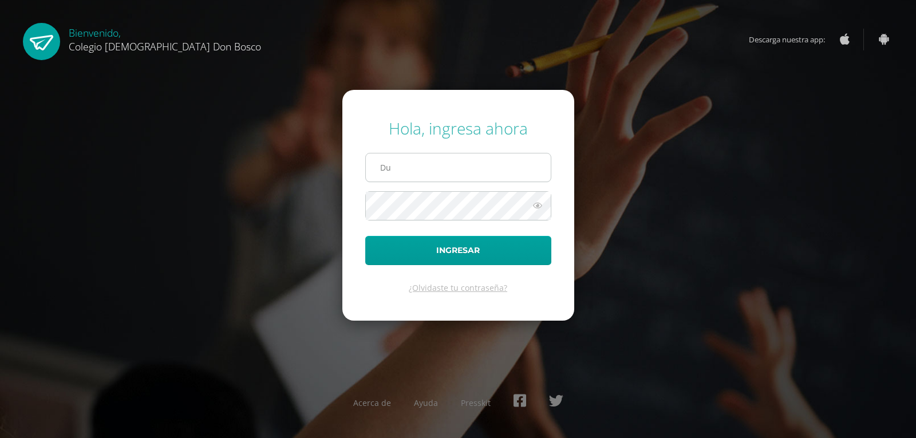
type input "D"
type input "[EMAIL_ADDRESS][DOMAIN_NAME]"
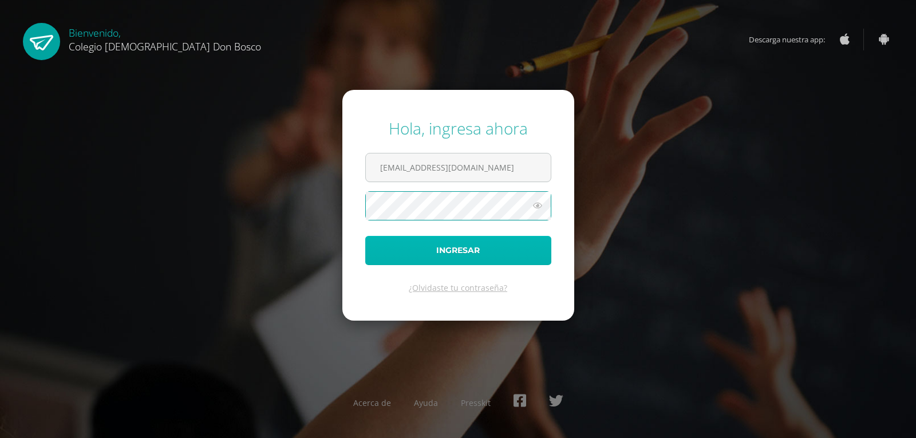
click at [468, 248] on button "Ingresar" at bounding box center [458, 250] width 186 height 29
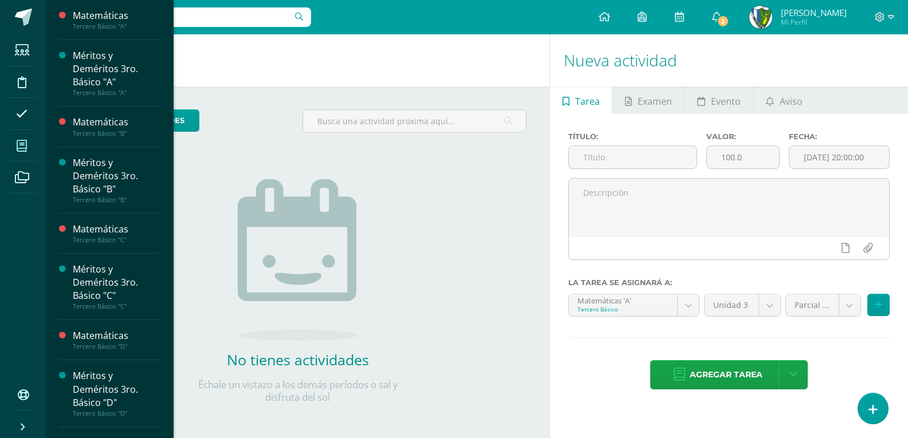
click at [14, 141] on span at bounding box center [22, 146] width 26 height 26
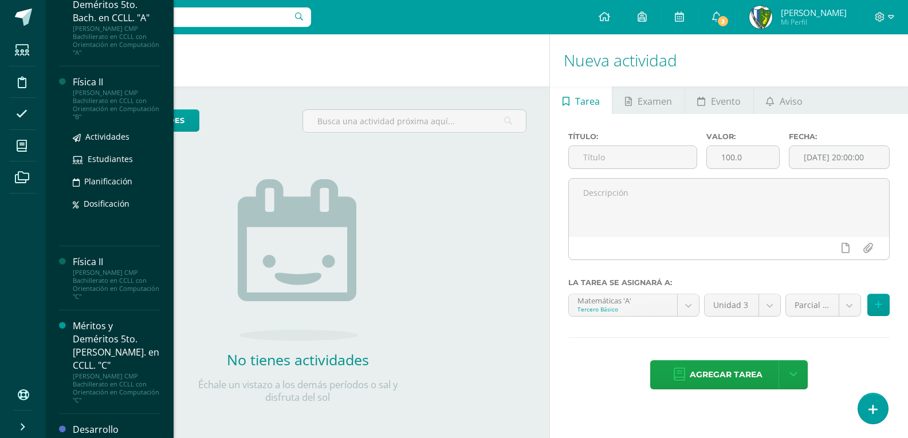
scroll to position [573, 0]
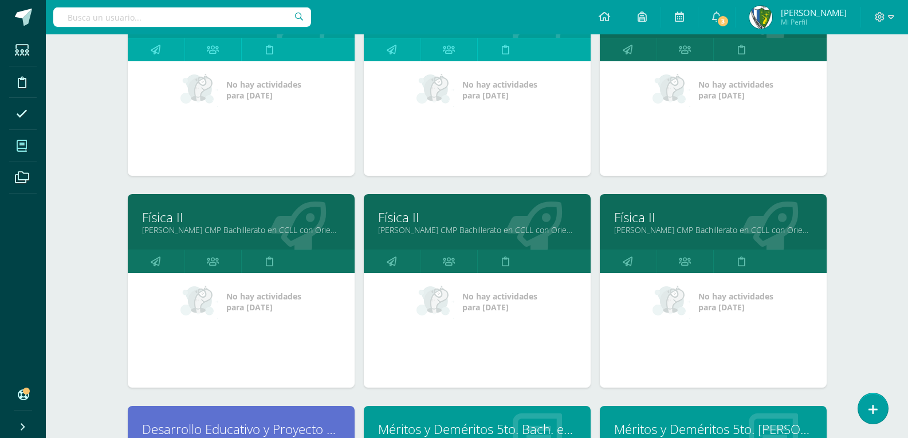
scroll to position [712, 0]
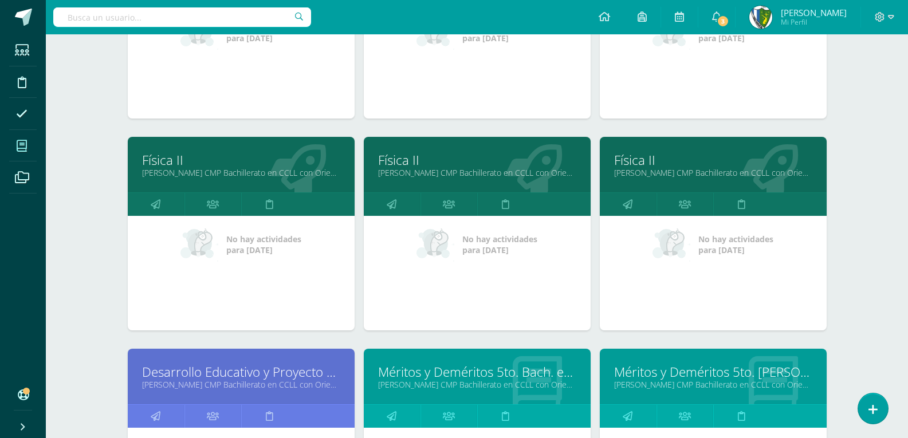
click at [639, 162] on link "Física II" at bounding box center [713, 160] width 198 height 18
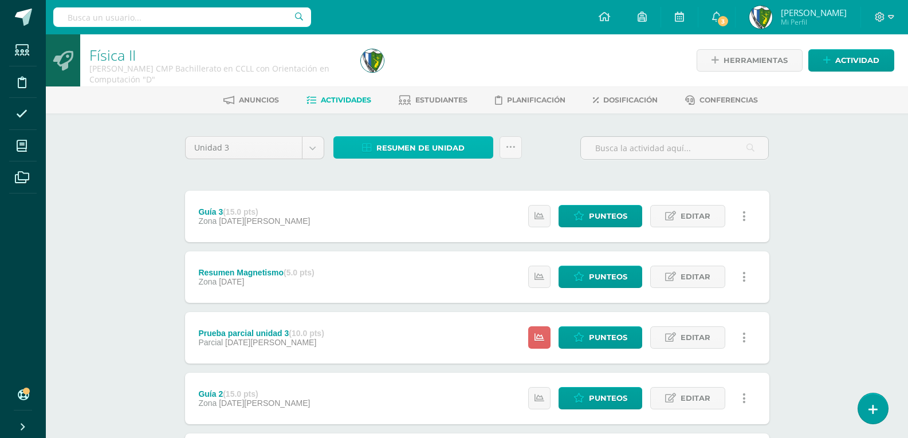
click at [459, 148] on span "Resumen de unidad" at bounding box center [420, 147] width 88 height 21
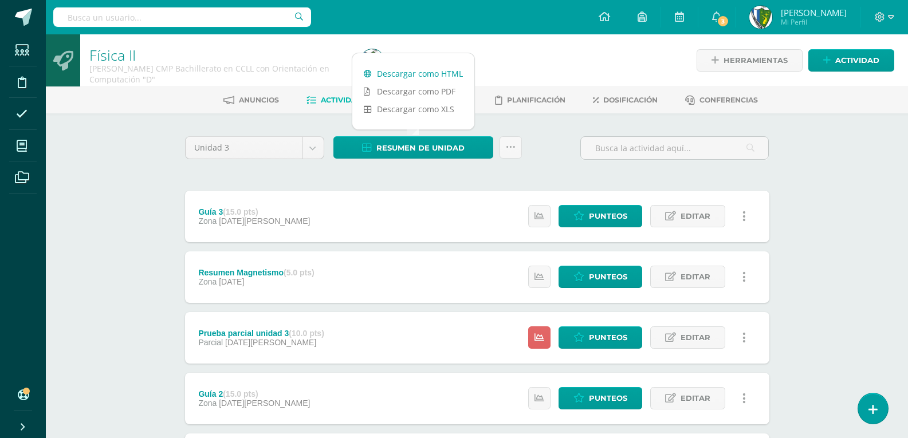
click at [444, 69] on link "Descargar como HTML" at bounding box center [413, 74] width 122 height 18
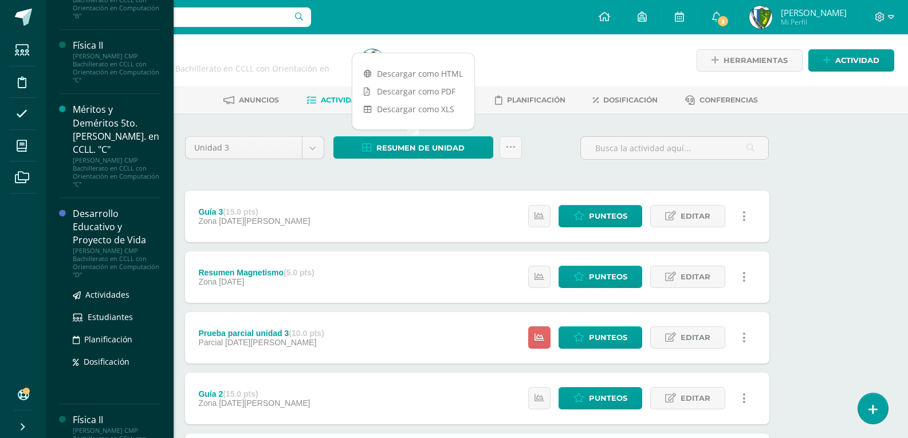
scroll to position [597, 0]
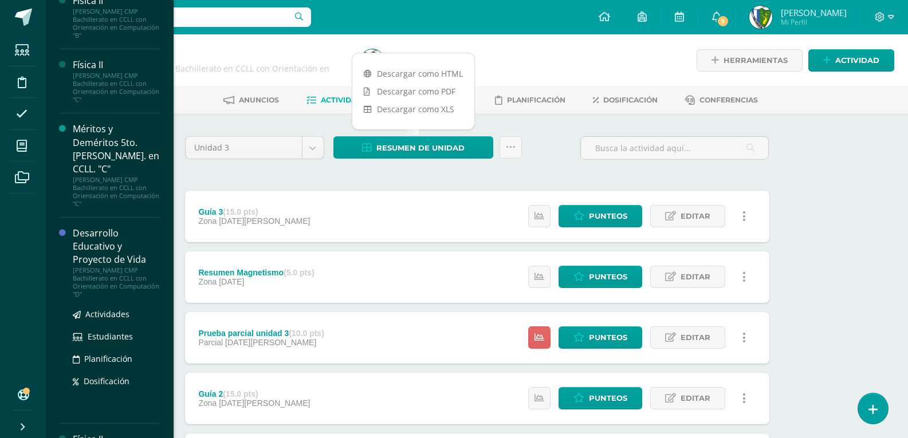
click at [95, 227] on div "Desarrollo Educativo y Proyecto de Vida" at bounding box center [116, 247] width 87 height 40
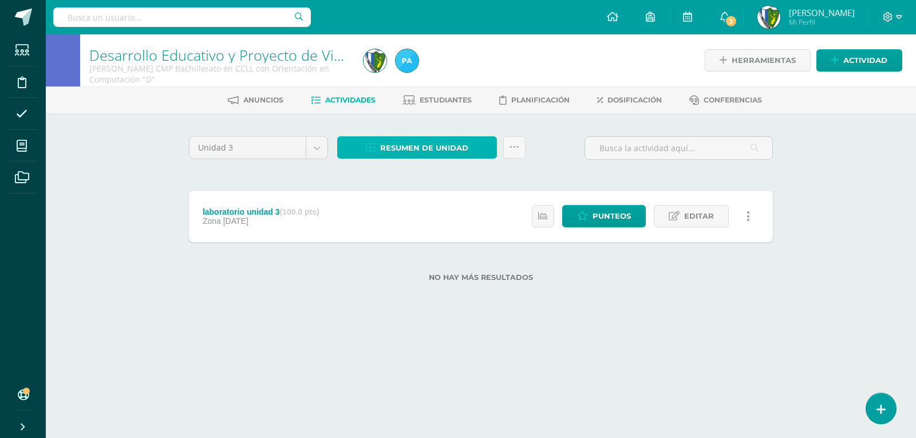
click at [454, 150] on span "Resumen de unidad" at bounding box center [424, 147] width 88 height 21
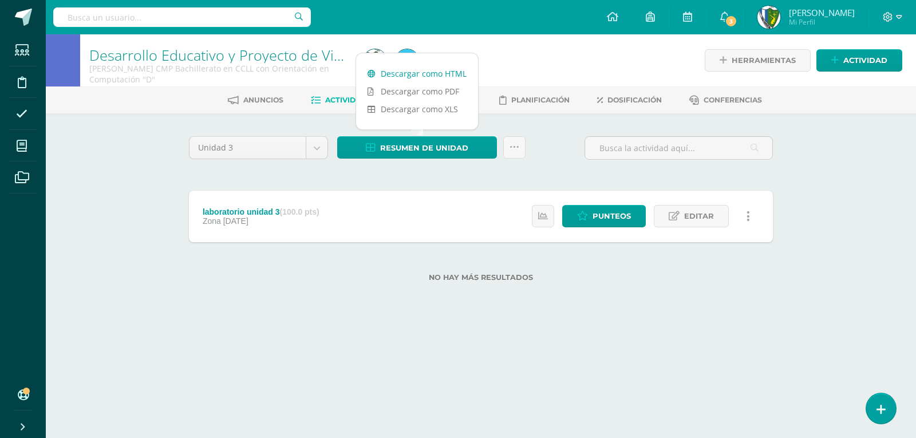
click at [446, 73] on link "Descargar como HTML" at bounding box center [417, 74] width 122 height 18
click at [899, 18] on icon at bounding box center [899, 17] width 6 height 10
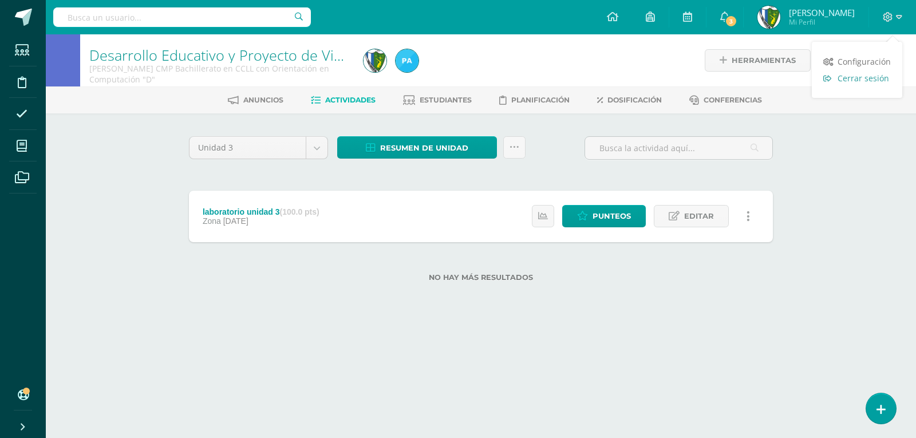
drag, startPoint x: 879, startPoint y: 78, endPoint x: 887, endPoint y: 72, distance: 10.2
click at [879, 78] on span "Cerrar sesión" at bounding box center [864, 78] width 52 height 11
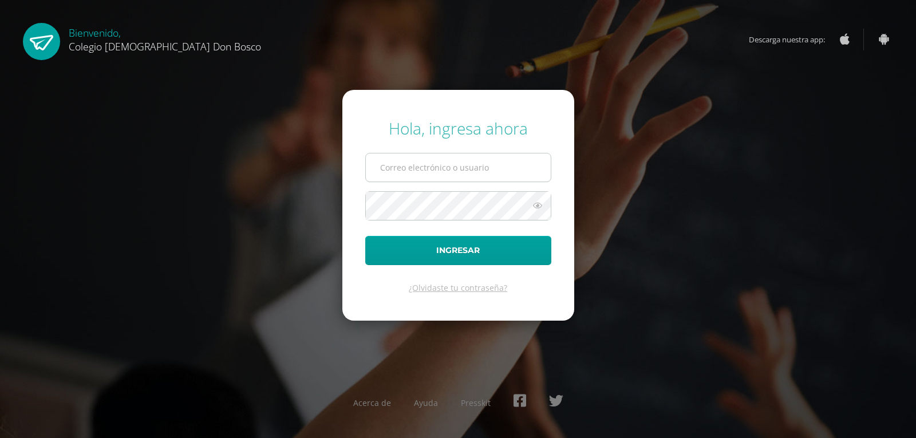
drag, startPoint x: 430, startPoint y: 165, endPoint x: 431, endPoint y: 175, distance: 9.9
click at [430, 165] on input "text" at bounding box center [458, 168] width 185 height 28
type input "jcajas@donbosco.edu.gt"
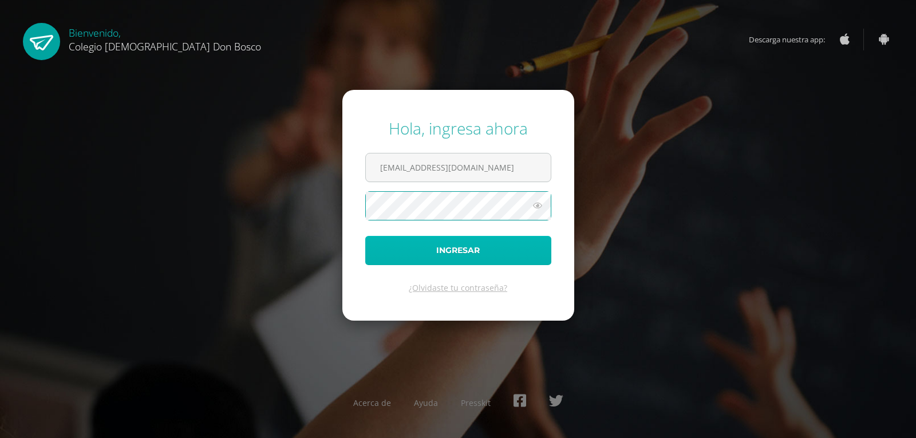
click at [459, 255] on button "Ingresar" at bounding box center [458, 250] width 186 height 29
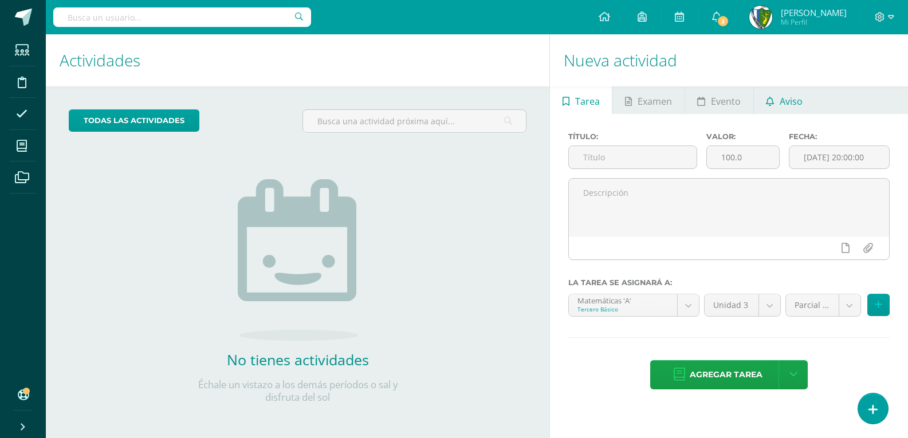
click at [788, 97] on span "Aviso" at bounding box center [791, 101] width 23 height 27
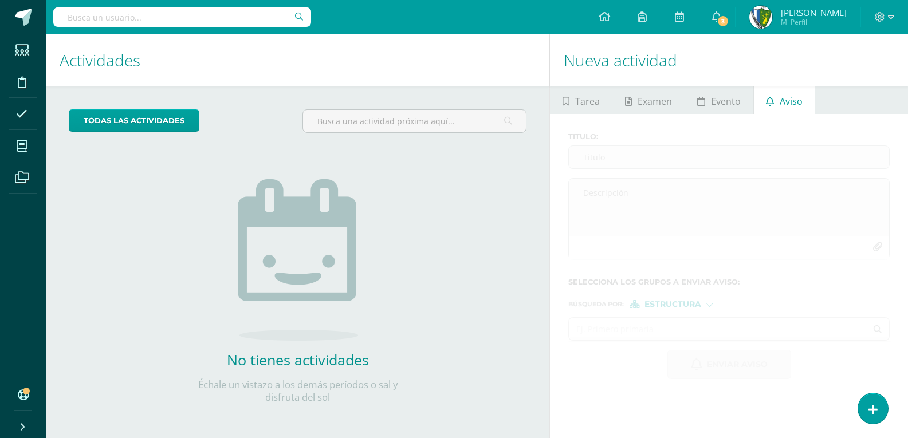
scroll to position [2, 0]
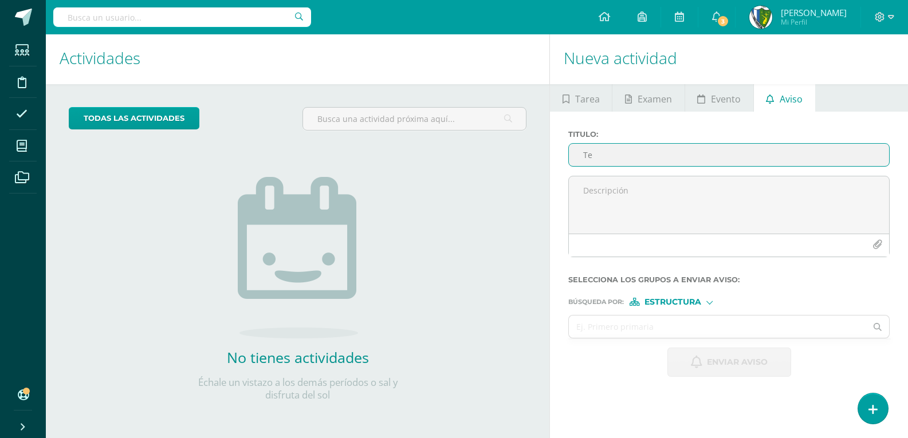
type input "T"
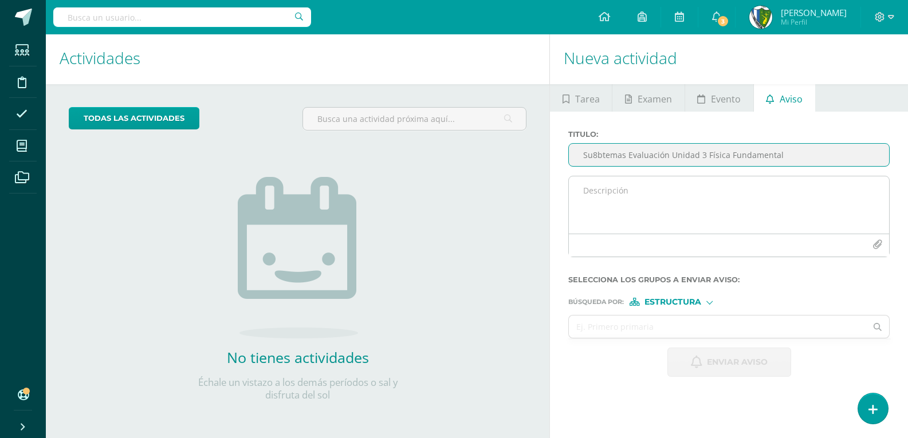
type input "Su8btemas Evaluación Unidad 3 Física Fundamental"
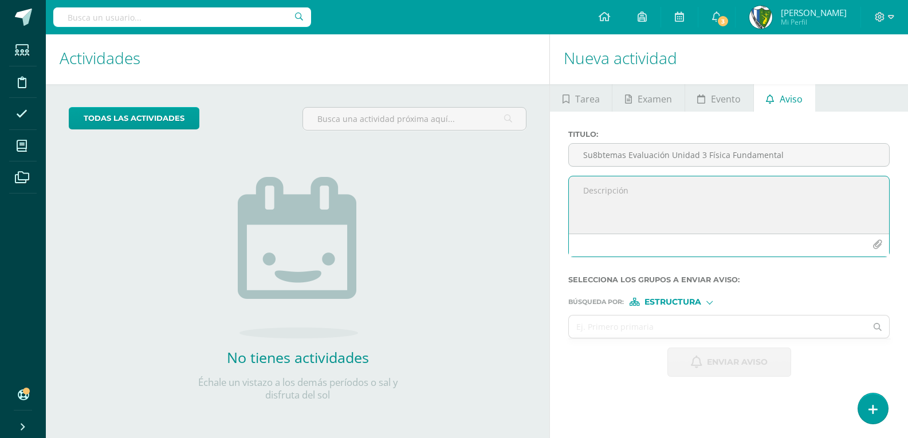
click at [676, 192] on textarea at bounding box center [729, 204] width 320 height 57
click at [589, 207] on textarea "Buena mañana estimados estudiantes y padres de familia" at bounding box center [729, 204] width 320 height 57
click at [766, 200] on textarea "Buena mañana estimados estudiantes y padres de familia Les saludo deseando se e…" at bounding box center [729, 204] width 320 height 57
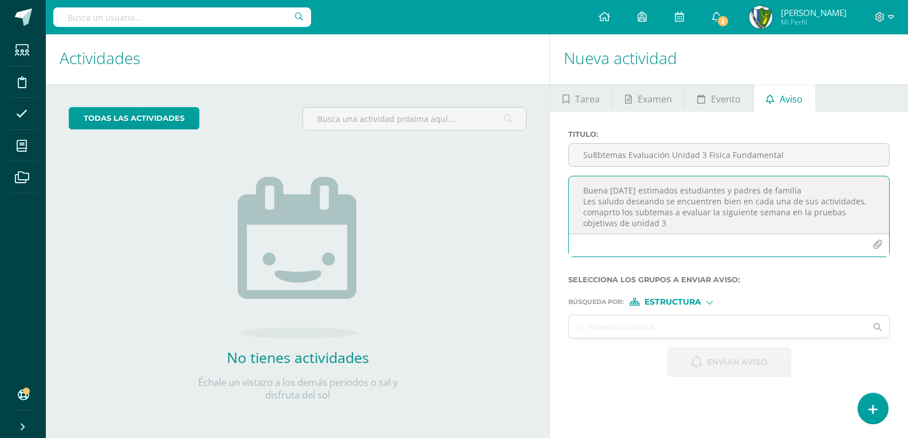
click at [860, 211] on textarea "Buena mañana estimados estudiantes y padres de familia Les saludo deseando se e…" at bounding box center [729, 204] width 320 height 57
click at [666, 226] on textarea "Buena mañana estimados estudiantes y padres de familia Les saludo deseando se e…" at bounding box center [729, 204] width 320 height 57
click at [754, 225] on textarea "Buena mañana estimados estudiantes y padres de familia Les saludo deseando se e…" at bounding box center [729, 204] width 320 height 57
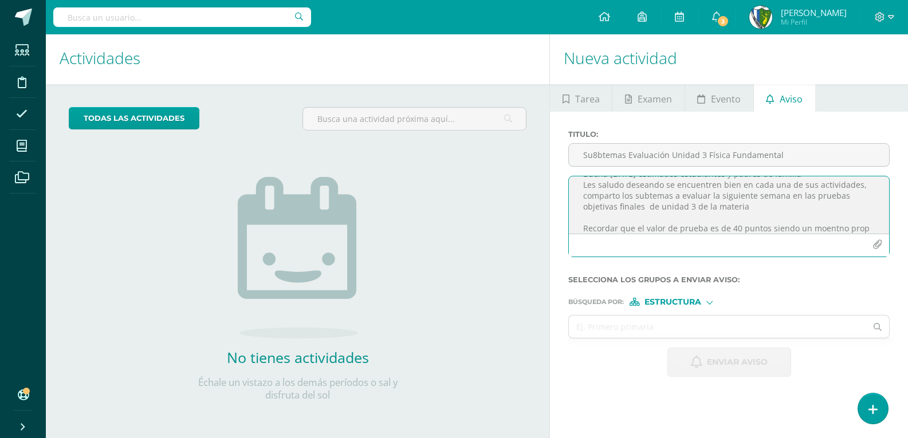
scroll to position [27, 0]
click at [843, 230] on textarea "Buena mañana estimados estudiantes y padres de familia Les saludo deseando se e…" at bounding box center [729, 204] width 320 height 57
click at [739, 188] on textarea "Buena mañana estimados estudiantes y padres de familia Les saludo deseando se e…" at bounding box center [729, 204] width 320 height 57
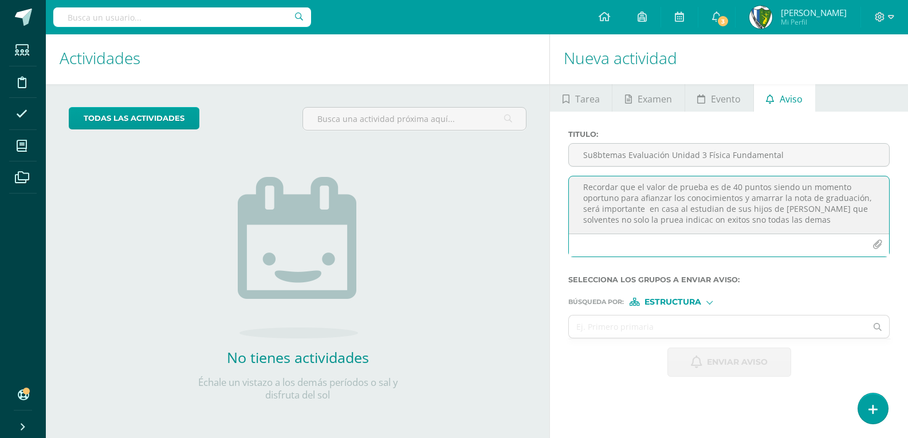
scroll to position [69, 0]
click at [726, 200] on textarea "Buena mañana estimados estudiantes y padres de familia Les saludo deseando se e…" at bounding box center [729, 204] width 320 height 57
click at [832, 188] on textarea "Buena mañana estimados estudiantes y padres de familia Les saludo deseando se e…" at bounding box center [729, 204] width 320 height 57
click at [700, 196] on textarea "Buena mañana estimados estudiantes y padres de familia Les saludo deseando se e…" at bounding box center [729, 204] width 320 height 57
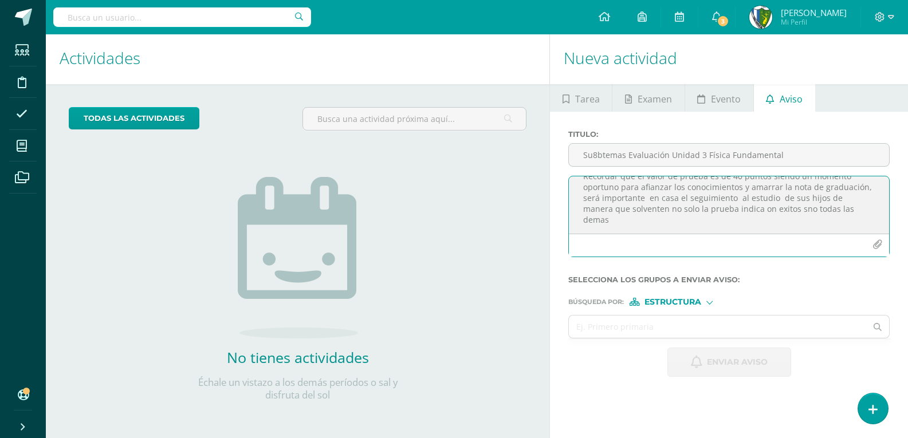
click at [800, 196] on textarea "Buena mañana estimados estudiantes y padres de familia Les saludo deseando se e…" at bounding box center [729, 204] width 320 height 57
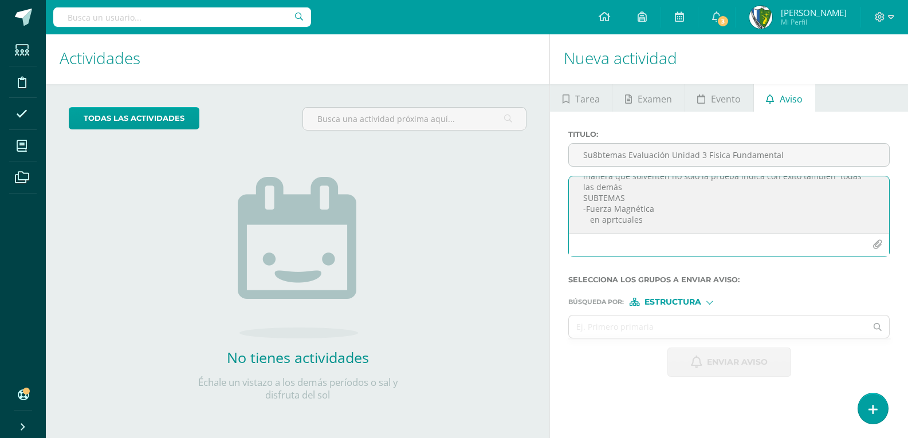
drag, startPoint x: 618, startPoint y: 211, endPoint x: 650, endPoint y: 217, distance: 32.6
click at [650, 217] on textarea "Buena mañana estimados estudiantes y padres de familia Les saludo deseando se e…" at bounding box center [729, 204] width 320 height 57
click at [644, 208] on textarea "Buena mañana estimados estudiantes y padres de familia Les saludo deseando se e…" at bounding box center [729, 204] width 320 height 57
type textarea "Buena mañana estimados estudiantes y padres de familia Les saludo deseando se e…"
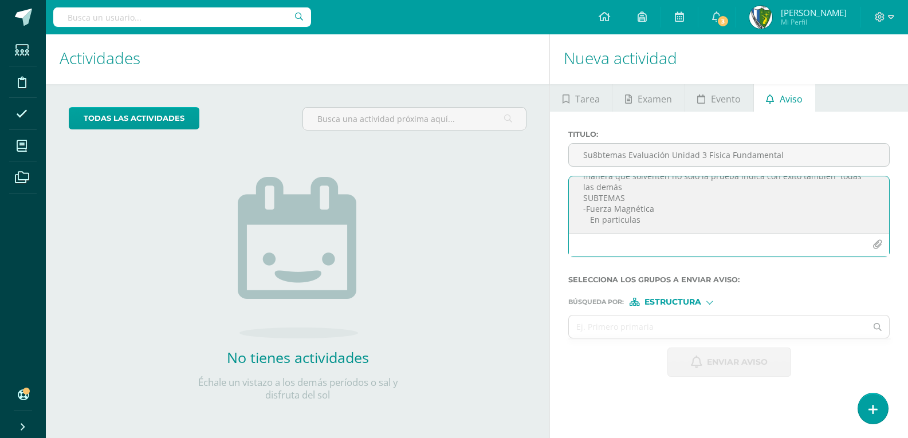
drag, startPoint x: 595, startPoint y: 212, endPoint x: 601, endPoint y: 208, distance: 7.0
click at [595, 211] on textarea "Buena mañana estimados estudiantes y padres de familia Les saludo deseando se e…" at bounding box center [729, 204] width 320 height 57
click at [731, 210] on textarea "Buena mañana estimados estudiantes y padres de familia Les saludo deseando se e…" at bounding box center [729, 204] width 320 height 57
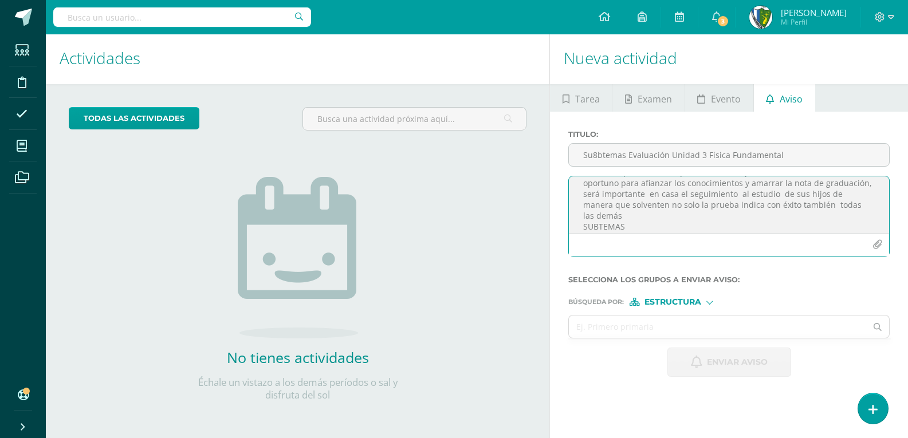
drag, startPoint x: 727, startPoint y: 198, endPoint x: 690, endPoint y: 240, distance: 56.4
click at [662, 231] on textarea "Buena mañana estimados estudiantes y padres de familia Les saludo deseando se e…" at bounding box center [729, 204] width 320 height 57
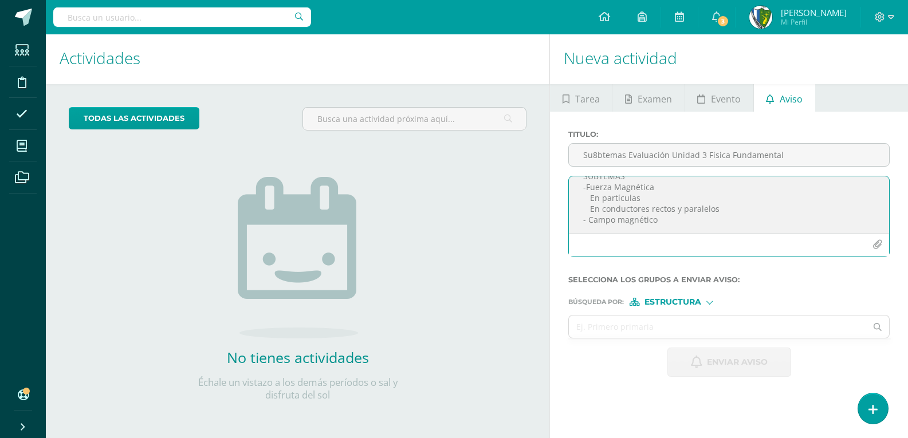
click at [717, 217] on textarea "Buena mañana estimados estudiantes y padres de familia Les saludo deseando se e…" at bounding box center [729, 204] width 320 height 57
drag, startPoint x: 590, startPoint y: 187, endPoint x: 722, endPoint y: 194, distance: 132.5
click at [722, 194] on textarea "Buena mañana estimados estudiantes y padres de familia Les saludo deseando se e…" at bounding box center [729, 204] width 320 height 57
click at [588, 220] on textarea "Buena mañana estimados estudiantes y padres de familia Les saludo deseando se e…" at bounding box center [729, 204] width 320 height 57
paste textarea "En partículas En conductores rectos y paralelos"
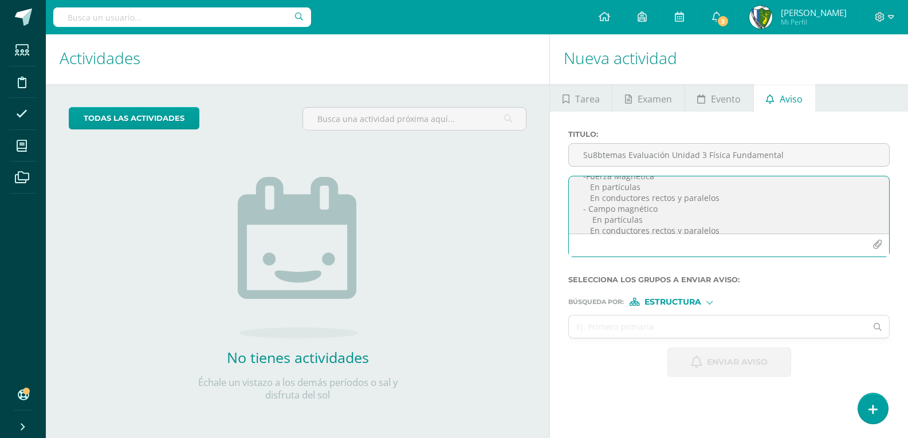
scroll to position [136, 0]
click at [591, 228] on textarea "Buena mañana estimados estudiantes y padres de familia Les saludo deseando se e…" at bounding box center [729, 204] width 320 height 57
click at [735, 219] on textarea "Buena mañana estimados estudiantes y padres de familia Les saludo deseando se e…" at bounding box center [729, 204] width 320 height 57
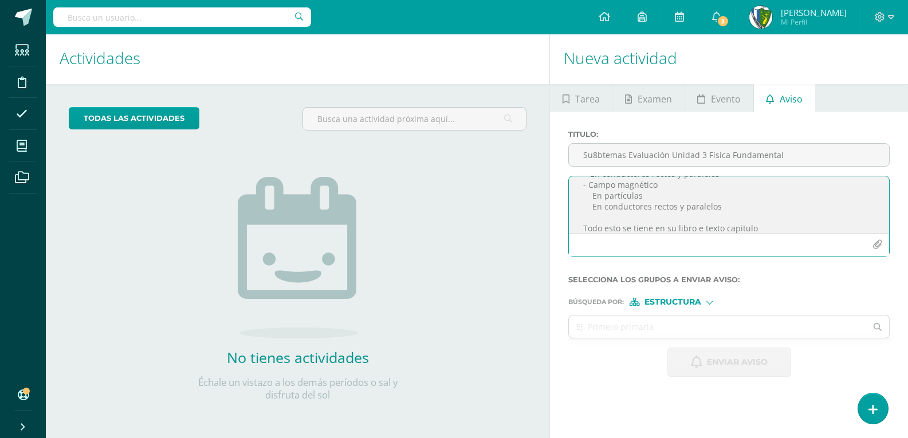
click at [697, 227] on textarea "Buena mañana estimados estudiantes y padres de familia Les saludo deseando se e…" at bounding box center [729, 204] width 320 height 57
click at [777, 229] on textarea "Buena mañana estimados estudiantes y padres de familia Les saludo deseando se e…" at bounding box center [729, 204] width 320 height 57
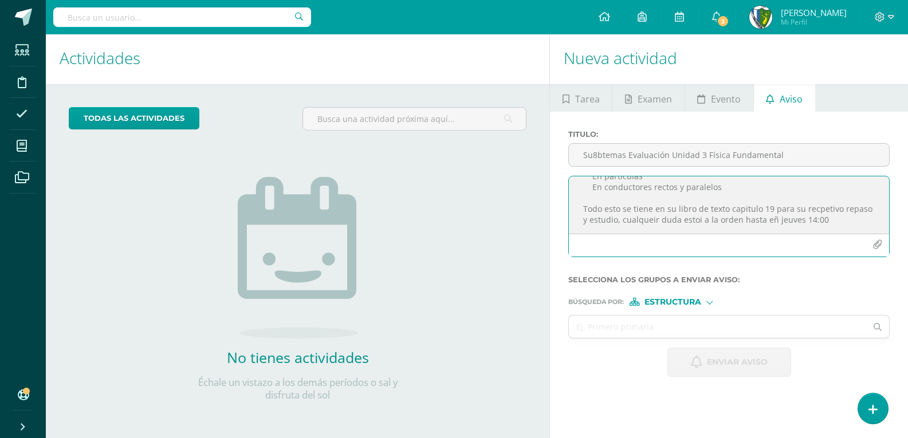
scroll to position [180, 0]
drag, startPoint x: 804, startPoint y: 215, endPoint x: 804, endPoint y: 222, distance: 6.9
click at [800, 223] on textarea "Buena mañana estimados estudiantes y padres de familia Les saludo deseando se e…" at bounding box center [729, 204] width 320 height 57
click at [673, 231] on textarea "Buena mañana estimados estudiantes y padres de familia Les saludo deseando se e…" at bounding box center [729, 204] width 320 height 57
click at [682, 231] on textarea "Buena mañana estimados estudiantes y padres de familia Les saludo deseando se e…" at bounding box center [729, 204] width 320 height 57
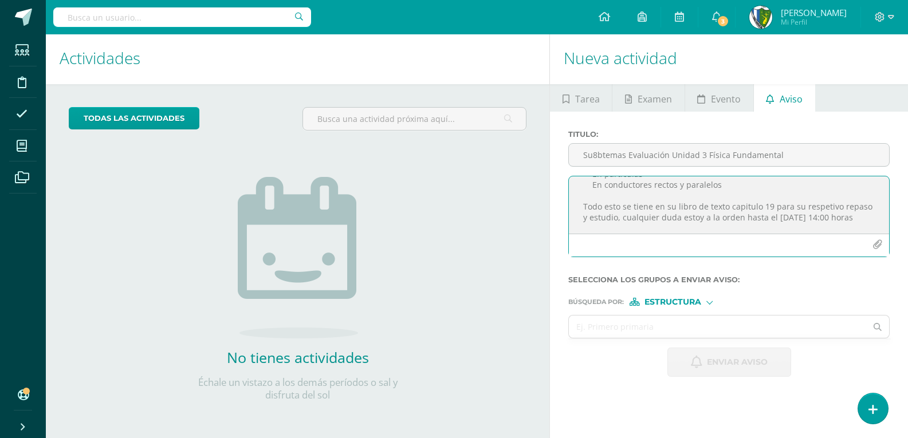
scroll to position [191, 0]
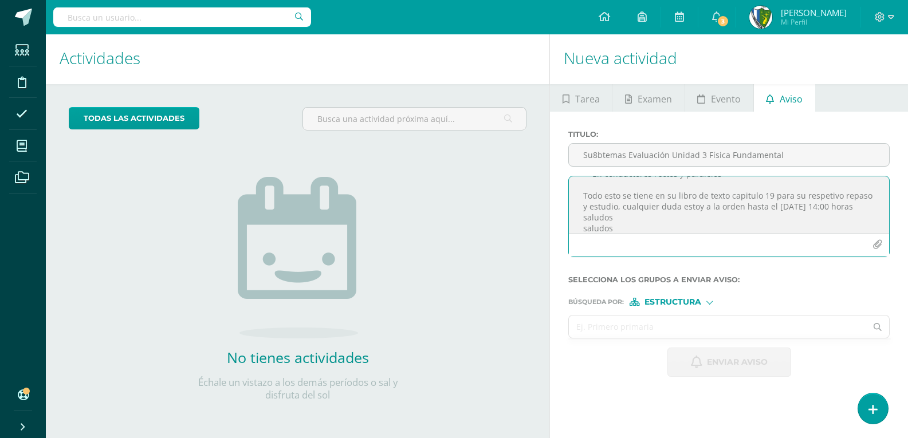
type textarea "Buena mañana estimados estudiantes y padres de familia Les saludo deseando se e…"
click at [622, 324] on input "text" at bounding box center [717, 327] width 297 height 22
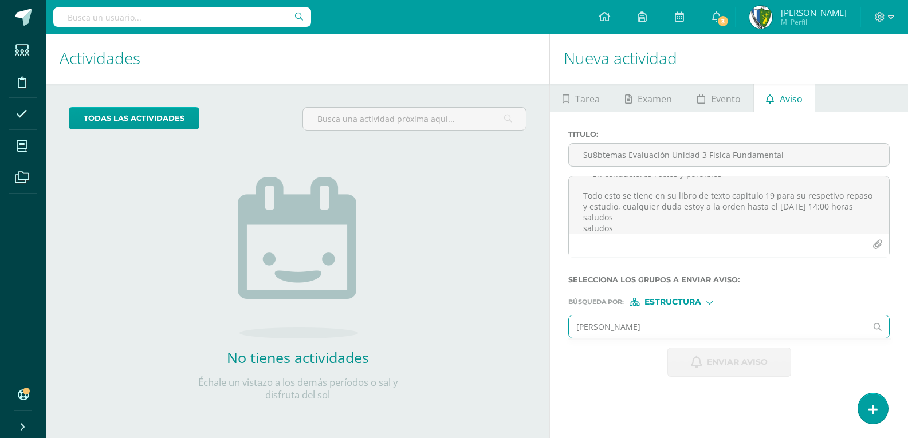
type input "quinto"
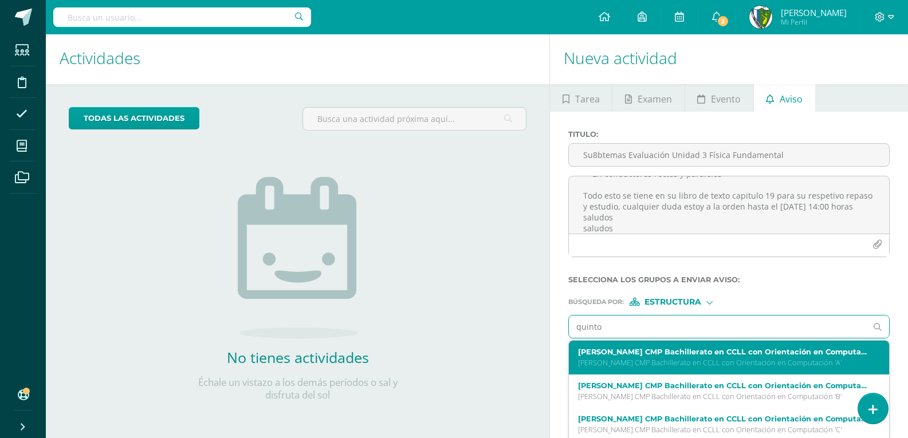
click at [640, 352] on label "Quinto Bachillerato CMP Bachillerato en CCLL con Orientación en Computación Fís…" at bounding box center [722, 352] width 289 height 9
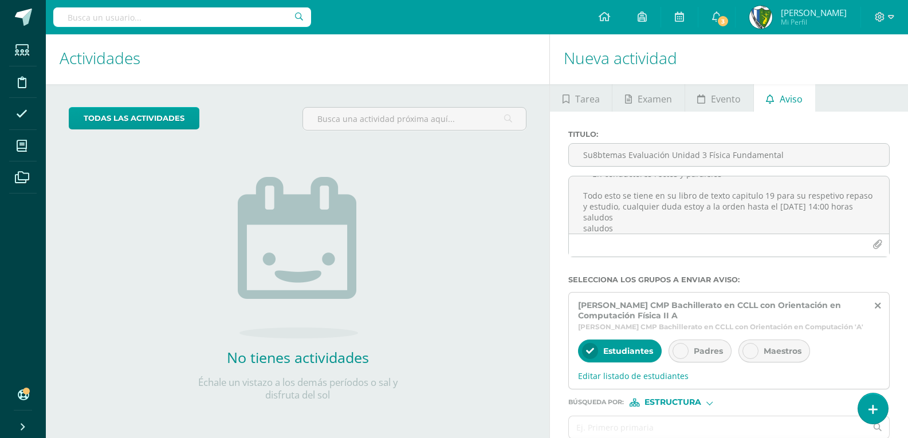
click at [678, 355] on icon at bounding box center [680, 351] width 8 height 8
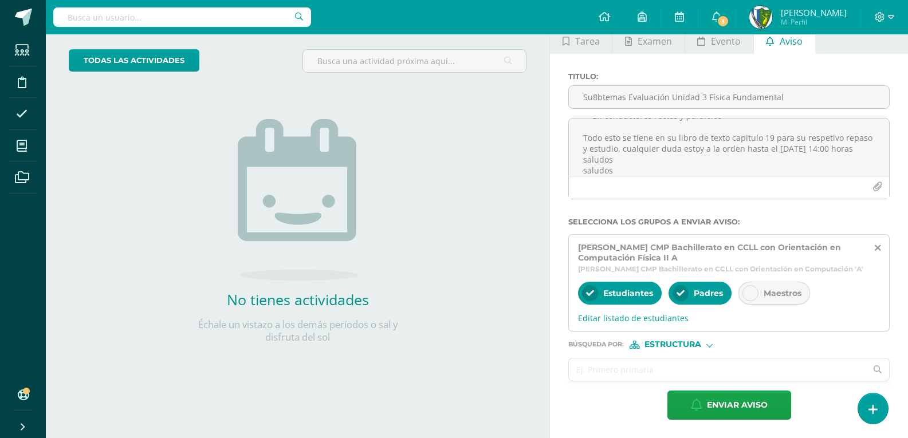
click at [613, 369] on input "text" at bounding box center [717, 370] width 297 height 22
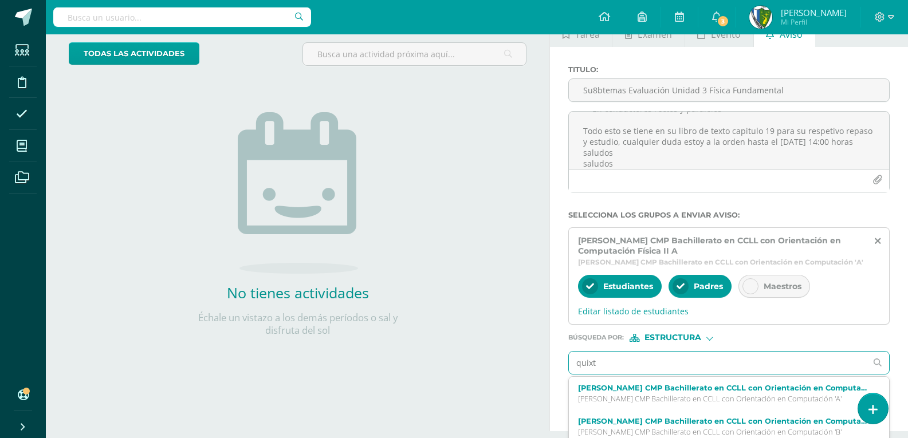
type input "quixtn"
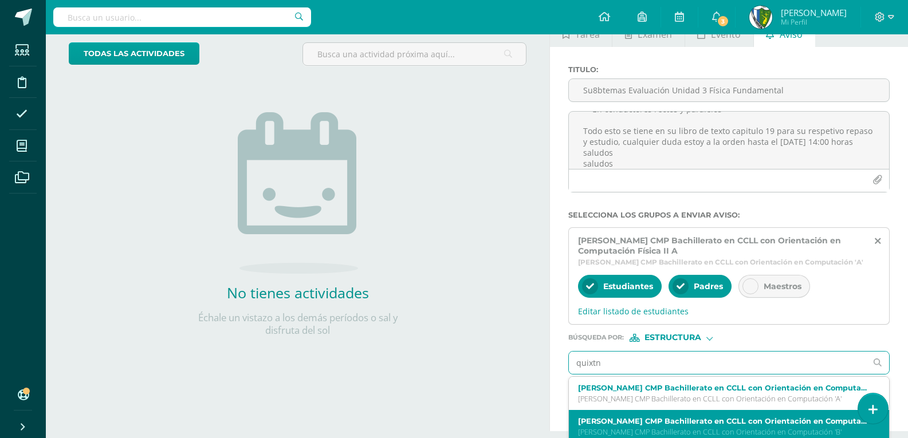
click at [682, 422] on div "Quinto Bachillerato CMP Bachillerato en CCLL con Orientación en Computación Fís…" at bounding box center [729, 427] width 320 height 34
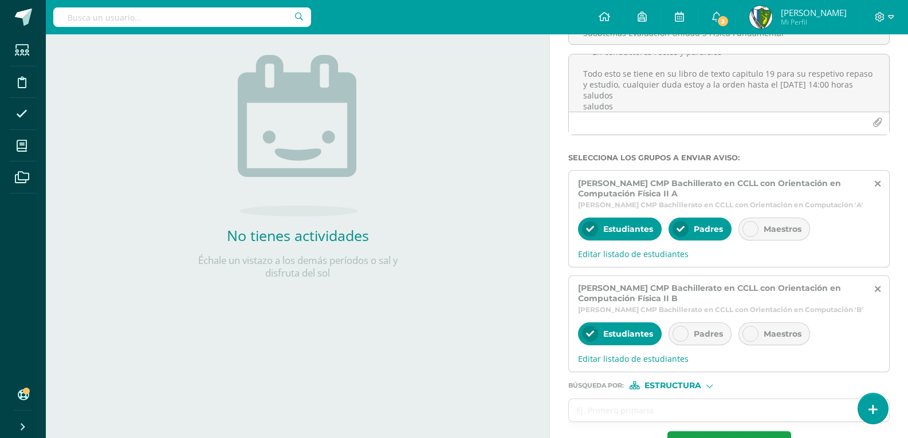
scroll to position [179, 0]
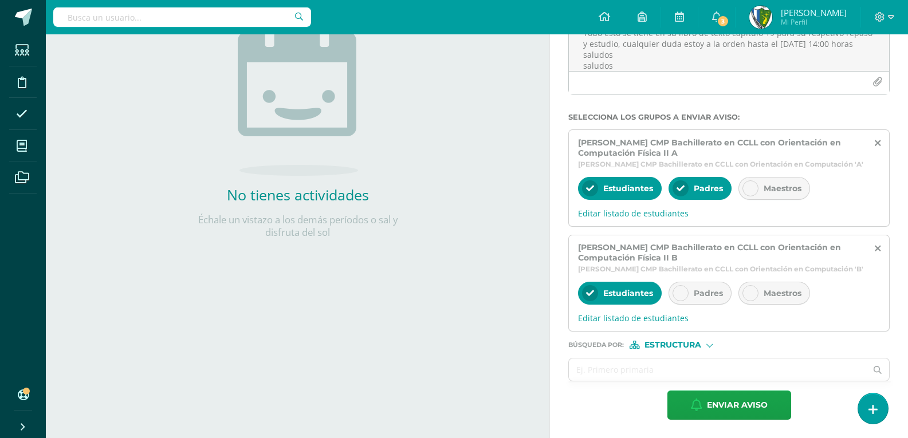
click at [687, 292] on div at bounding box center [680, 293] width 16 height 16
click at [646, 377] on input "text" at bounding box center [717, 370] width 297 height 22
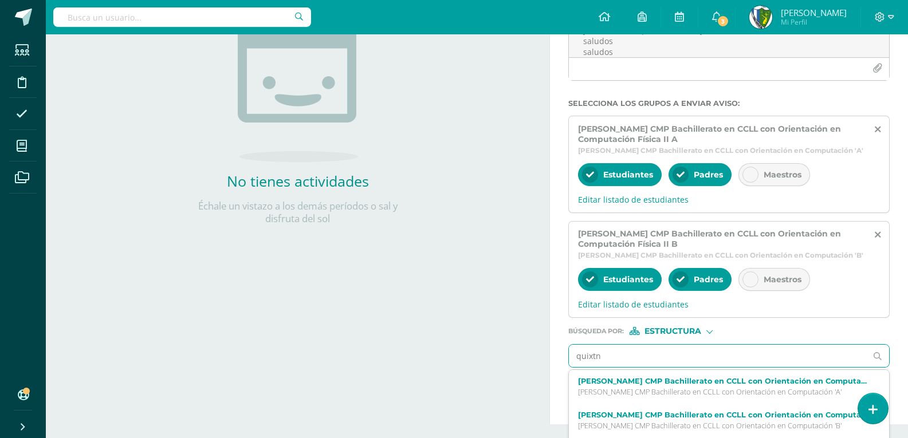
type input "quixtna"
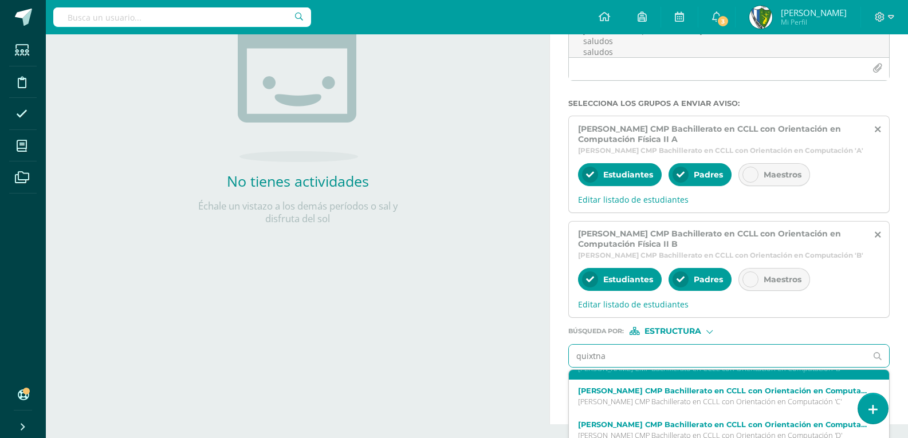
scroll to position [34, 0]
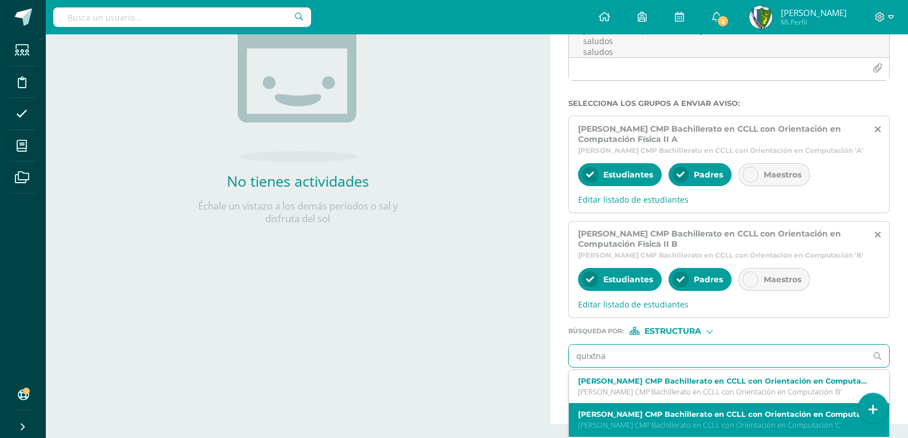
click at [710, 419] on label "Quinto Bachillerato CMP Bachillerato en CCLL con Orientación en Computación Fís…" at bounding box center [722, 414] width 289 height 9
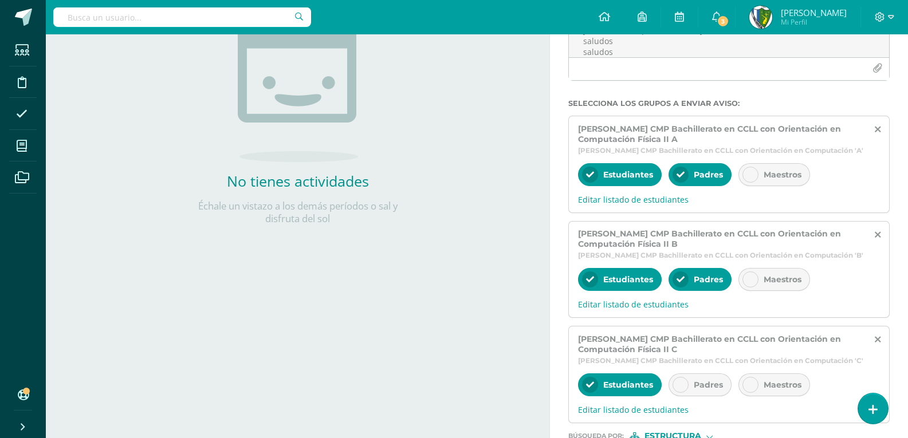
scroll to position [291, 0]
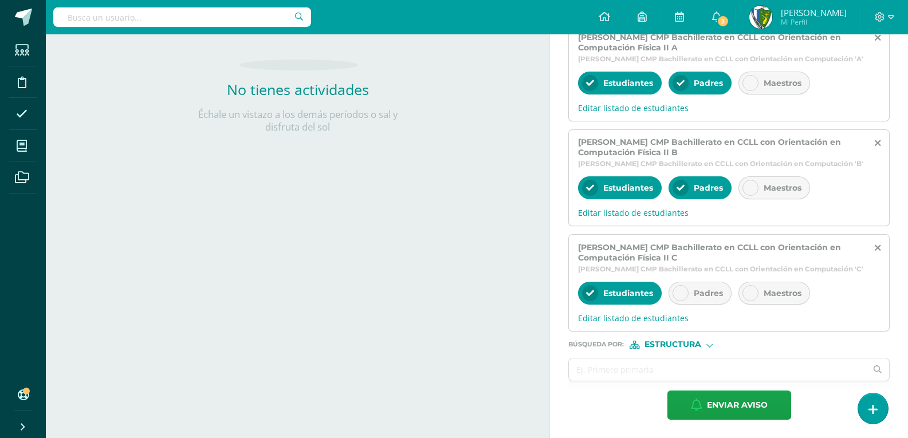
click at [681, 294] on icon at bounding box center [680, 293] width 8 height 8
drag, startPoint x: 620, startPoint y: 369, endPoint x: 645, endPoint y: 350, distance: 31.5
click at [620, 367] on input "text" at bounding box center [717, 370] width 297 height 22
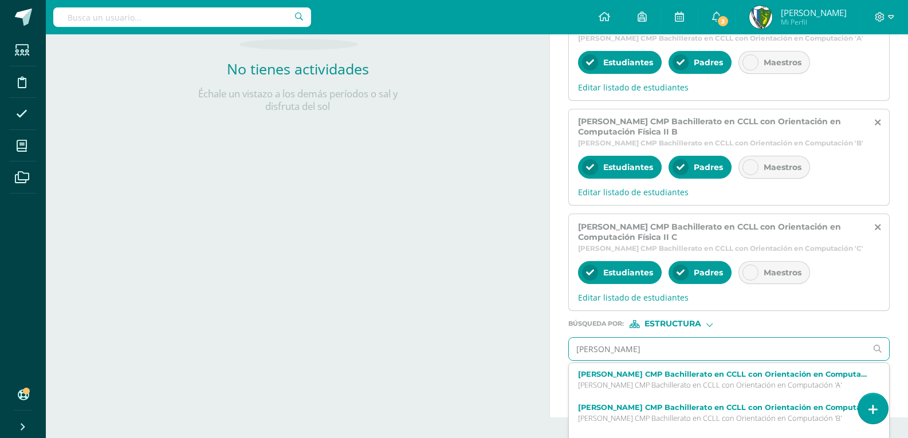
type input "quinto"
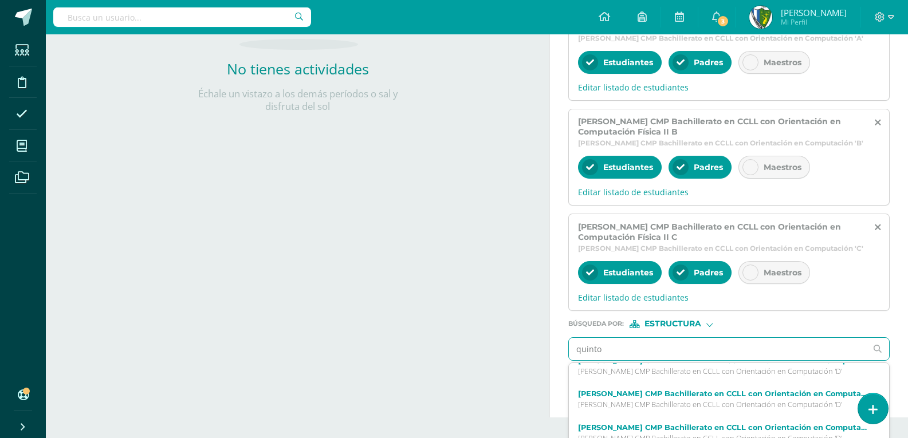
scroll to position [167, 0]
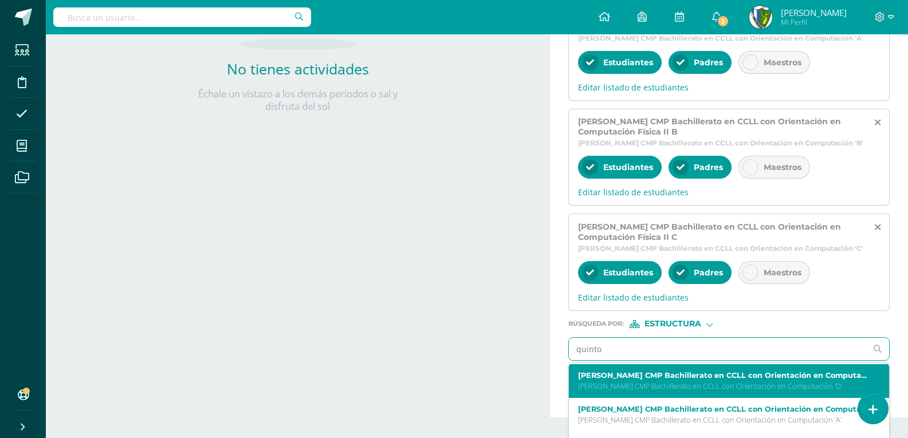
click at [743, 391] on p "Quinto Bachillerato CMP Bachillerato en CCLL con Orientación en Computación 'D'" at bounding box center [722, 386] width 289 height 10
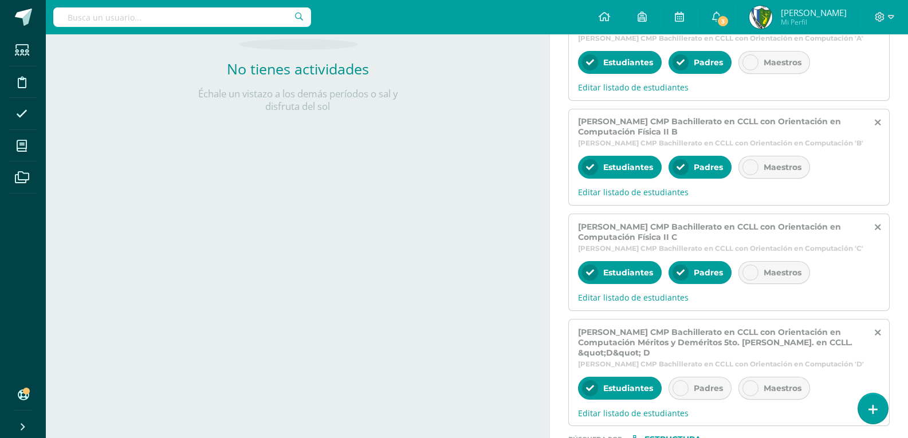
scroll to position [0, 0]
click at [878, 338] on icon at bounding box center [878, 333] width 6 height 10
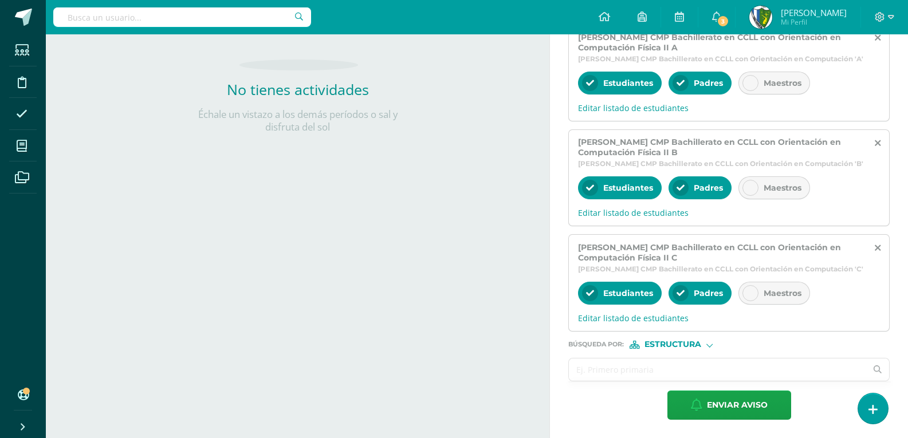
click at [591, 375] on input "text" at bounding box center [717, 370] width 297 height 22
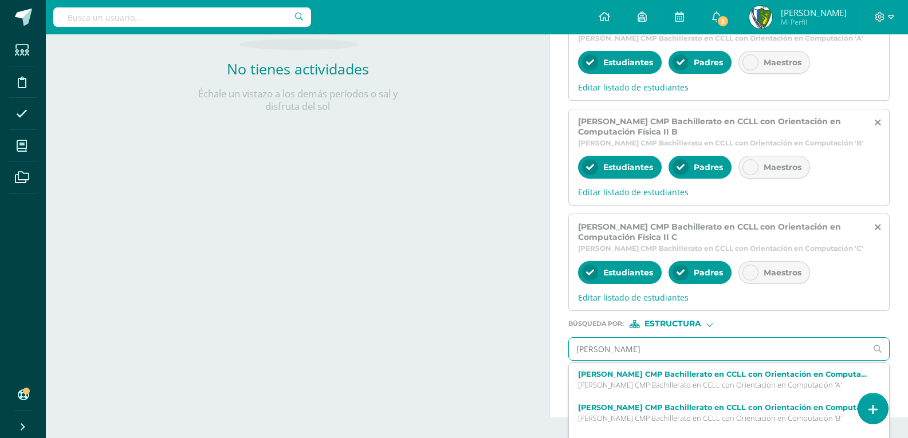
type input "quinto"
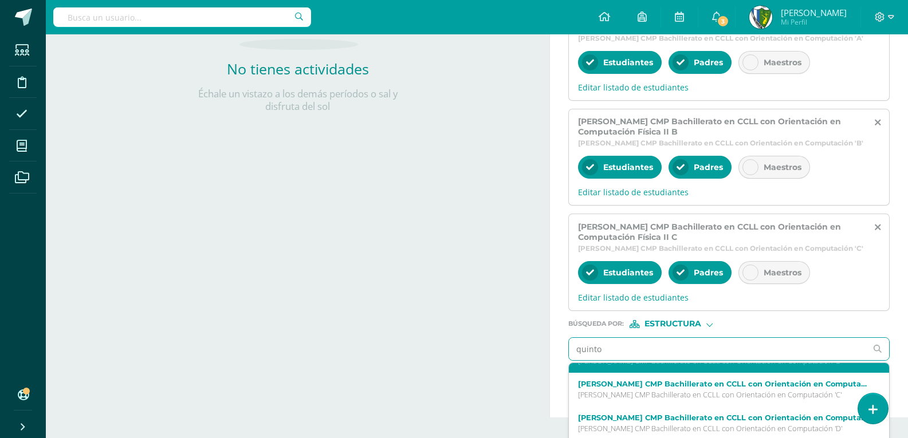
scroll to position [115, 0]
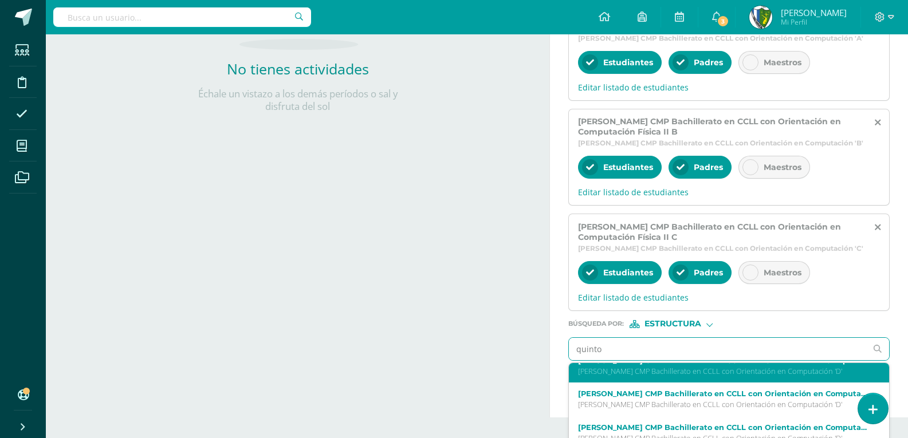
click at [734, 376] on p "Quinto Bachillerato CMP Bachillerato en CCLL con Orientación en Computación 'D'" at bounding box center [722, 372] width 289 height 10
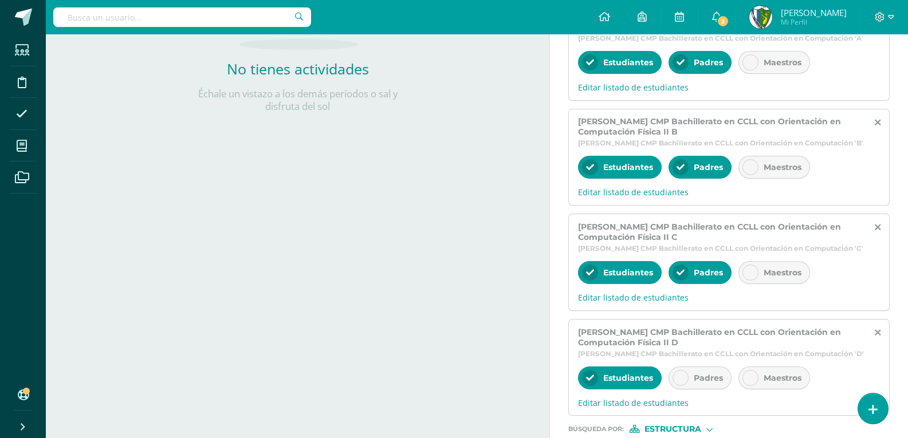
click at [681, 382] on icon at bounding box center [680, 378] width 8 height 8
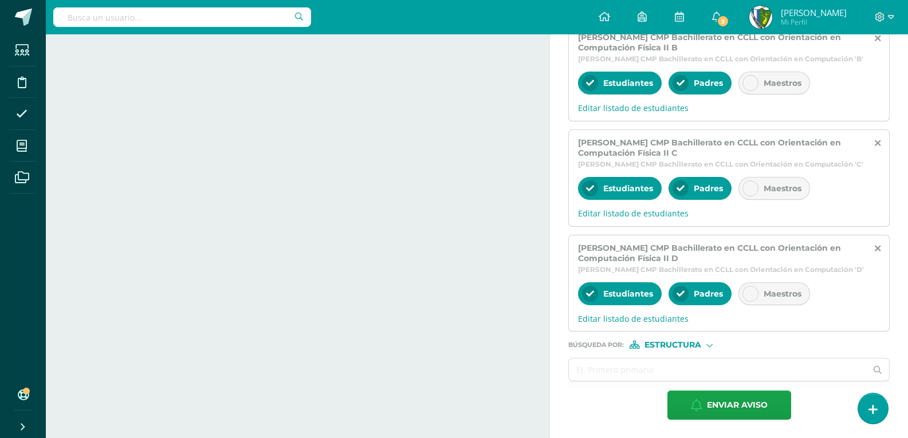
click at [687, 345] on span "Estructura" at bounding box center [672, 345] width 57 height 6
click at [683, 373] on span "Persona" at bounding box center [676, 375] width 41 height 6
click at [614, 377] on input "text" at bounding box center [717, 370] width 297 height 22
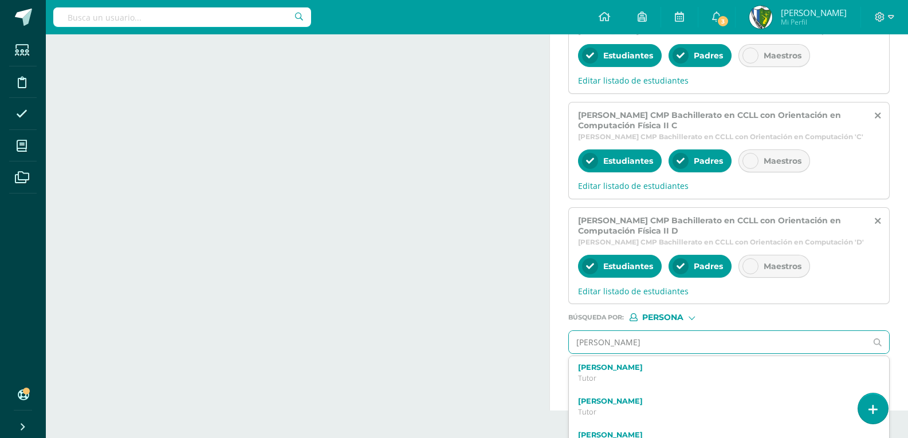
type input "Julio Roberto aquixtan"
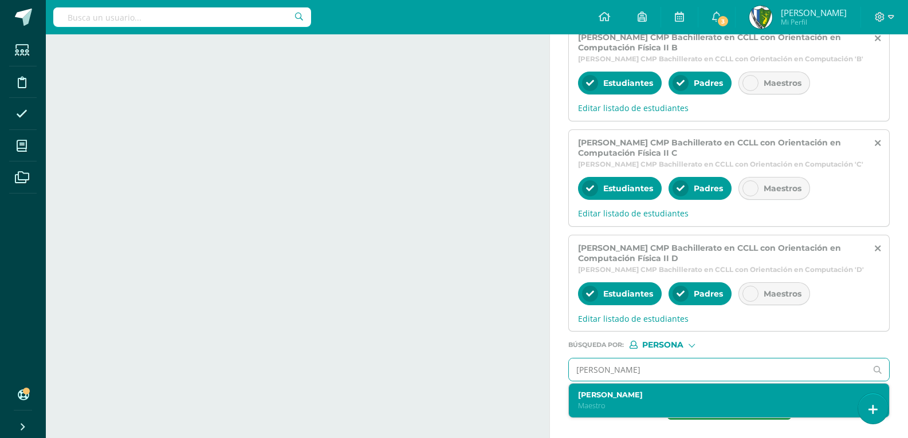
click at [659, 396] on label "Julio Roberto Quixtan Cajas" at bounding box center [722, 395] width 289 height 9
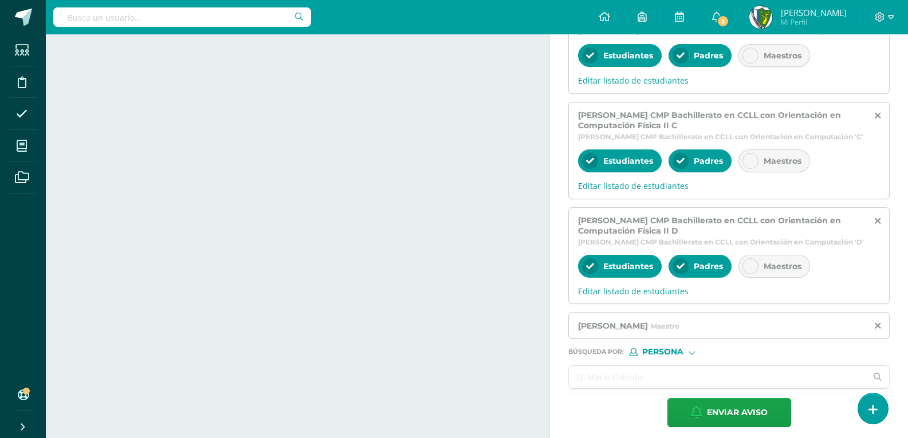
scroll to position [438, 0]
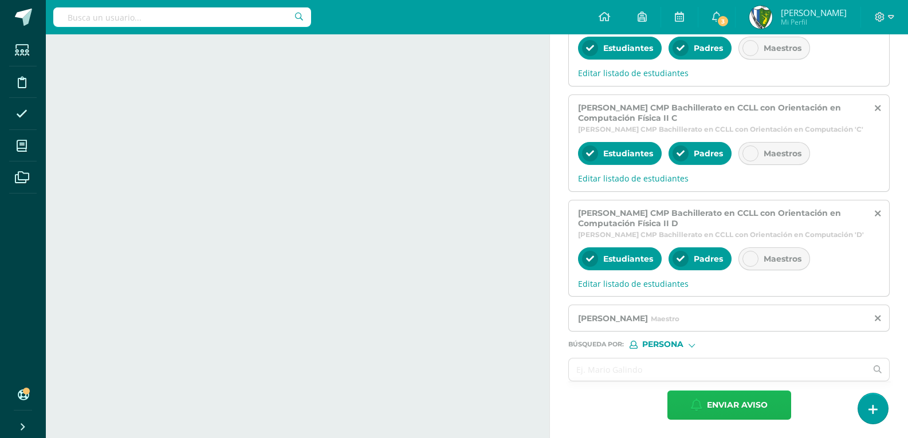
click at [730, 395] on span "Enviar aviso" at bounding box center [737, 405] width 61 height 28
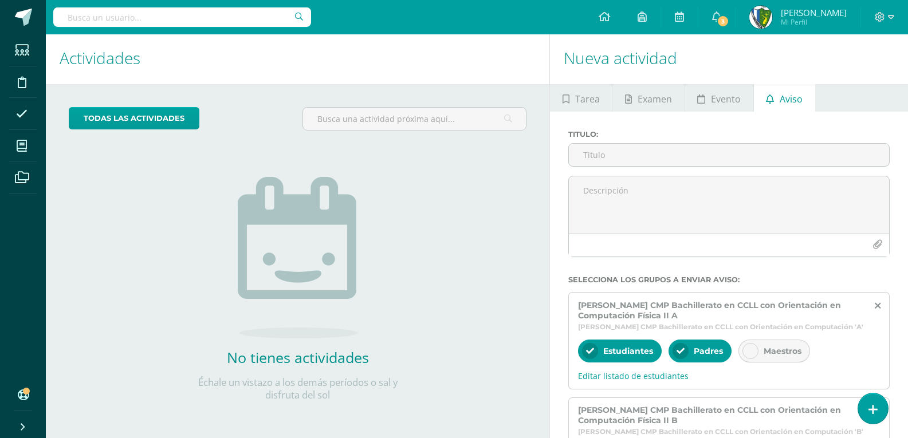
scroll to position [0, 0]
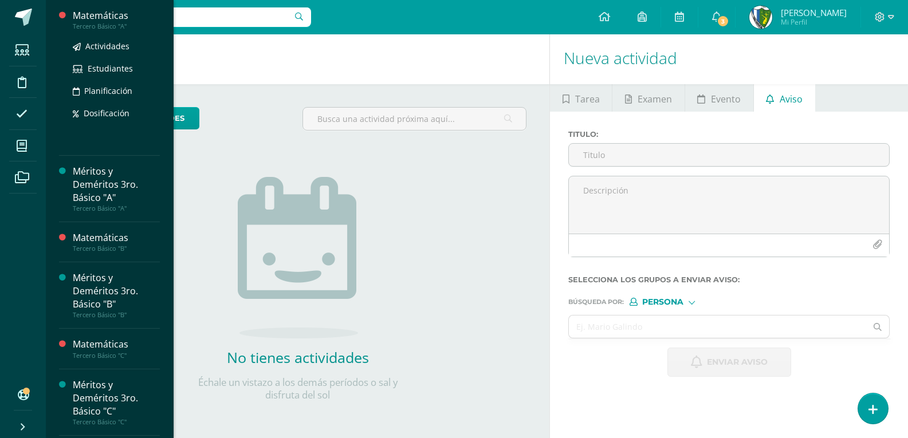
click at [104, 15] on div "Matemáticas" at bounding box center [116, 15] width 87 height 13
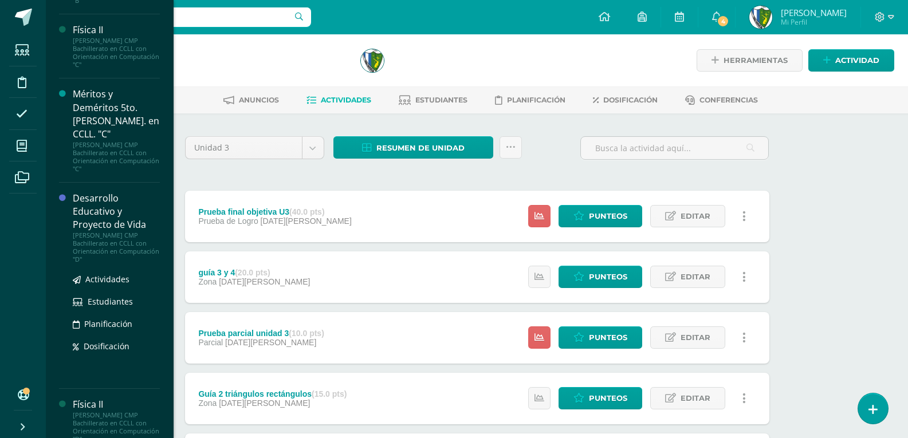
scroll to position [697, 0]
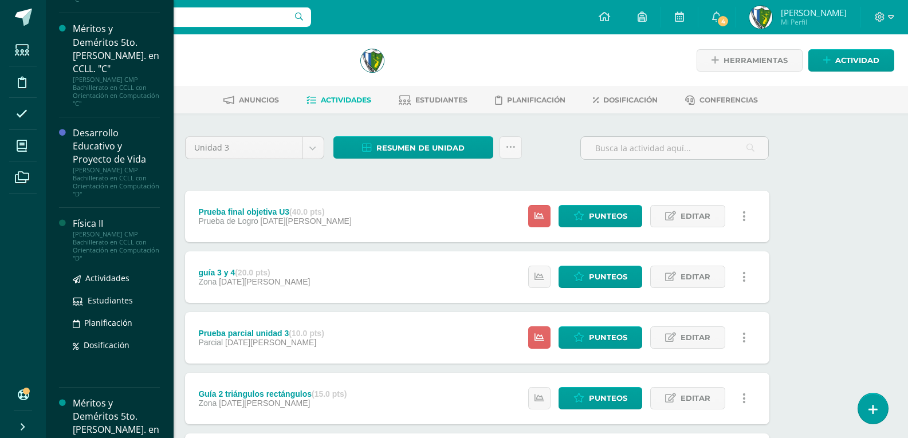
click at [97, 217] on div "Física II" at bounding box center [116, 223] width 87 height 13
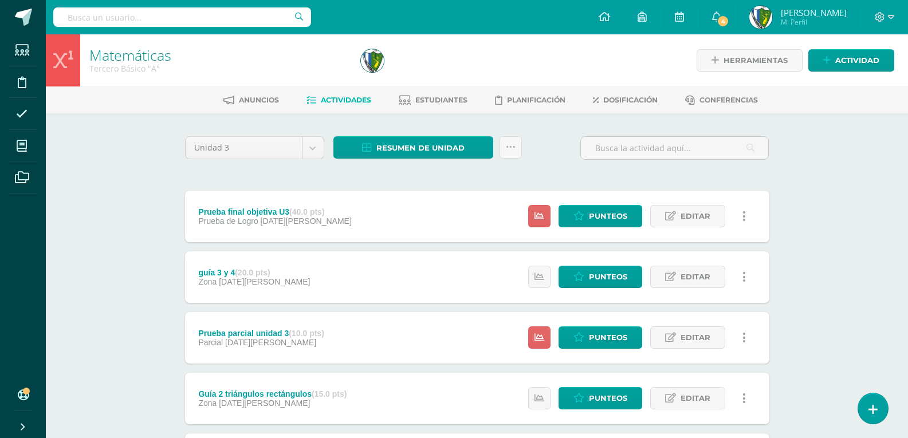
scroll to position [609, 0]
click at [874, 403] on link at bounding box center [872, 408] width 33 height 33
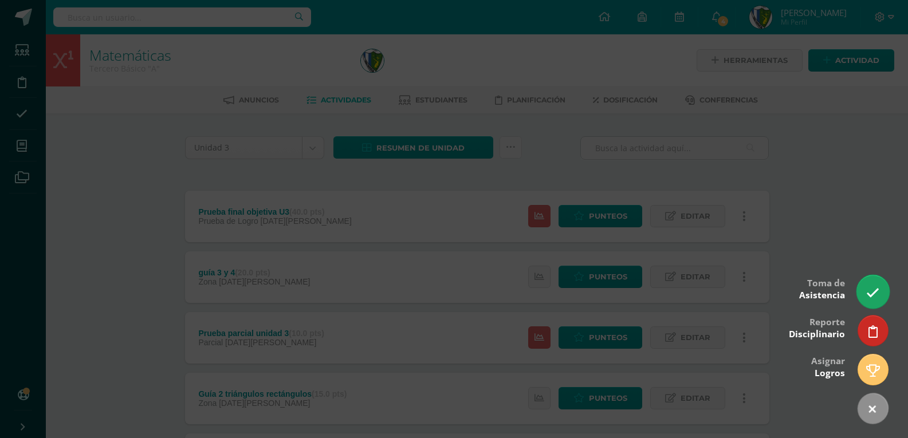
click at [875, 292] on icon at bounding box center [872, 292] width 13 height 13
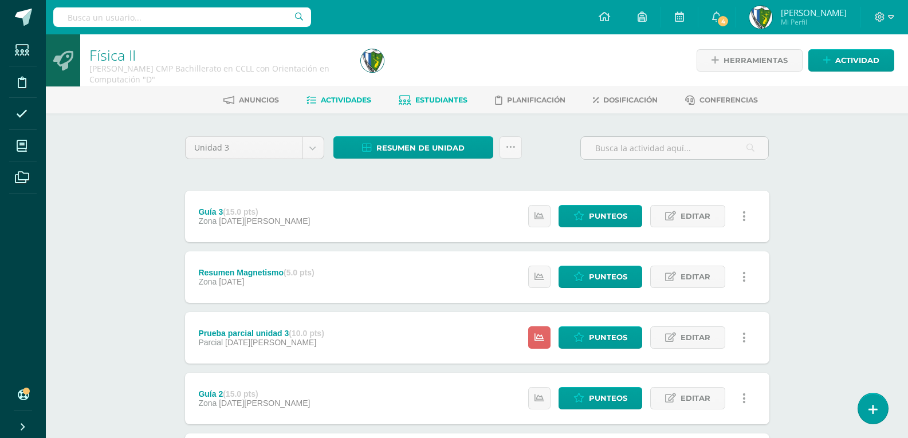
click at [431, 99] on span "Estudiantes" at bounding box center [441, 100] width 52 height 9
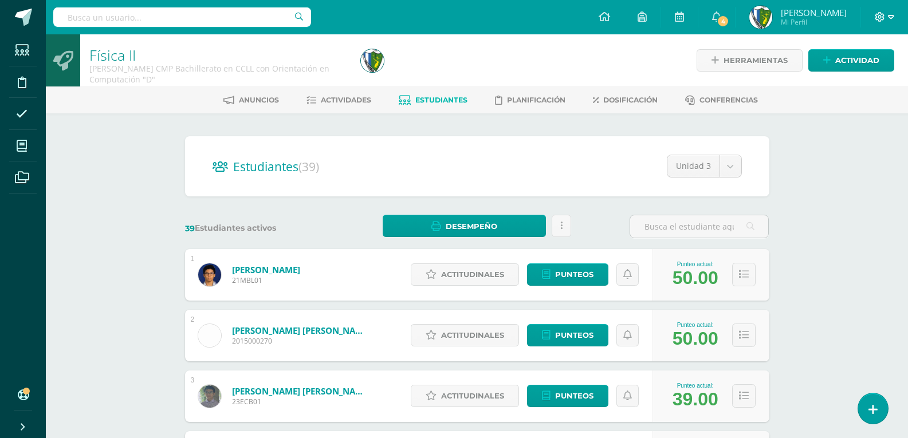
click at [892, 18] on icon at bounding box center [891, 17] width 6 height 10
click at [862, 75] on span "Cerrar sesión" at bounding box center [855, 78] width 52 height 11
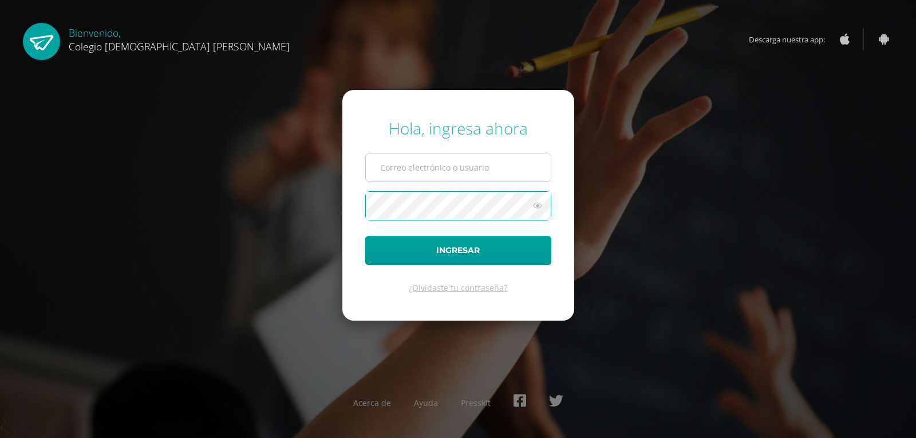
click at [427, 176] on input "text" at bounding box center [458, 168] width 185 height 28
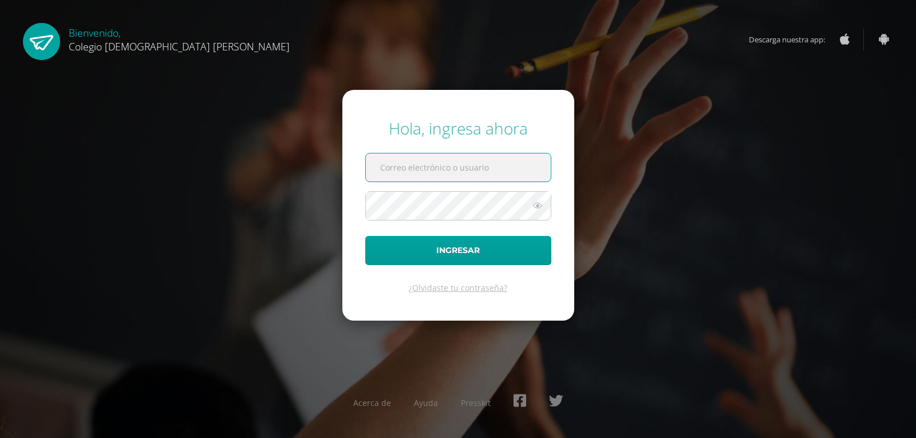
type input "jcajas@donbosco.edu.gt"
drag, startPoint x: 447, startPoint y: 231, endPoint x: 428, endPoint y: 239, distance: 21.3
click at [444, 235] on form "Hola, ingresa ahora jcajas@donbosco.edu.gt Ingresar ¿Olvidaste tu contraseña?" at bounding box center [459, 205] width 232 height 230
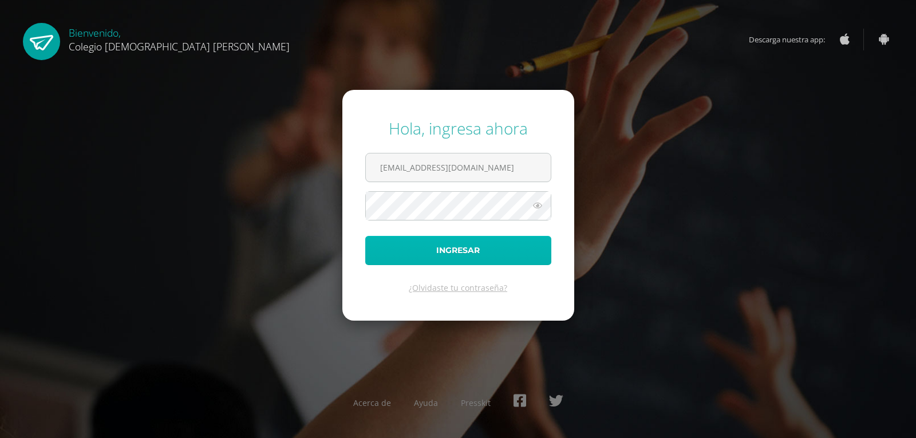
click at [428, 239] on button "Ingresar" at bounding box center [458, 250] width 186 height 29
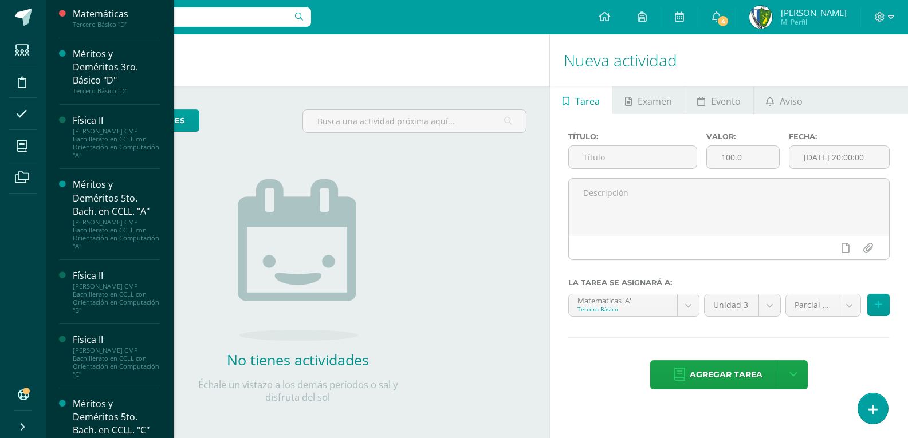
scroll to position [266, 0]
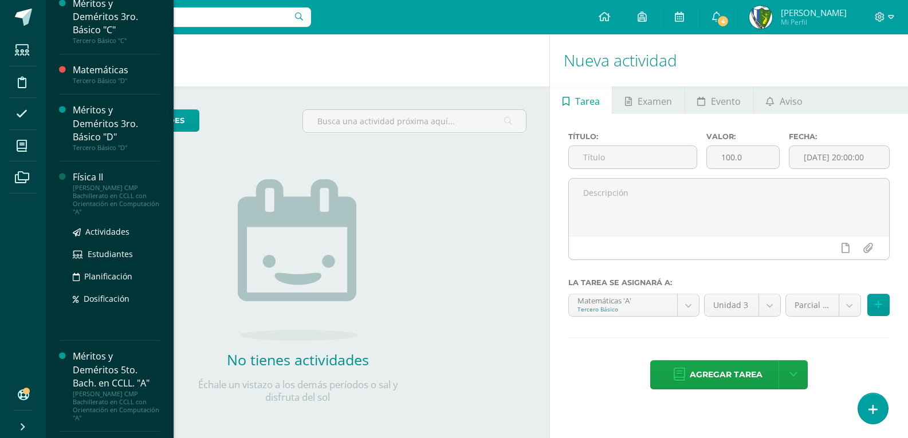
click at [101, 176] on div "Física II" at bounding box center [116, 177] width 87 height 13
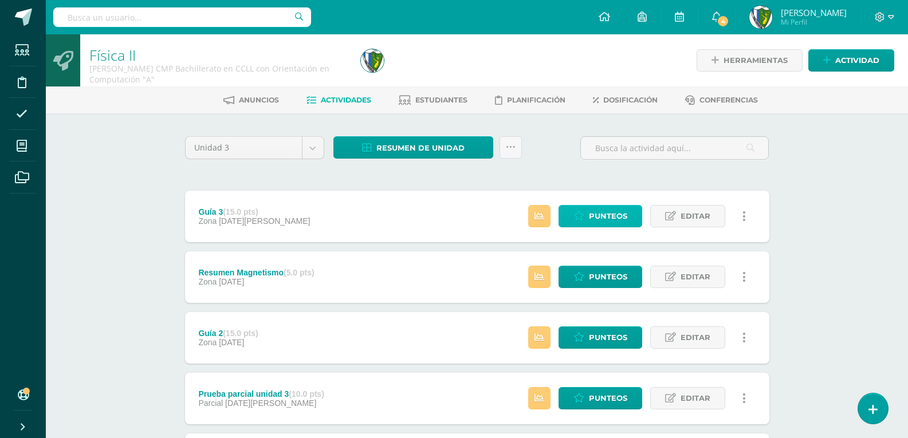
click at [610, 215] on span "Punteos" at bounding box center [608, 216] width 38 height 21
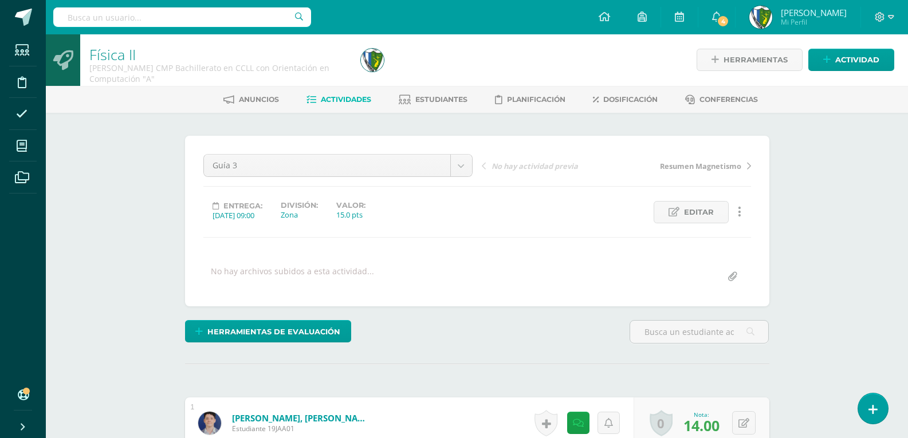
scroll to position [172, 0]
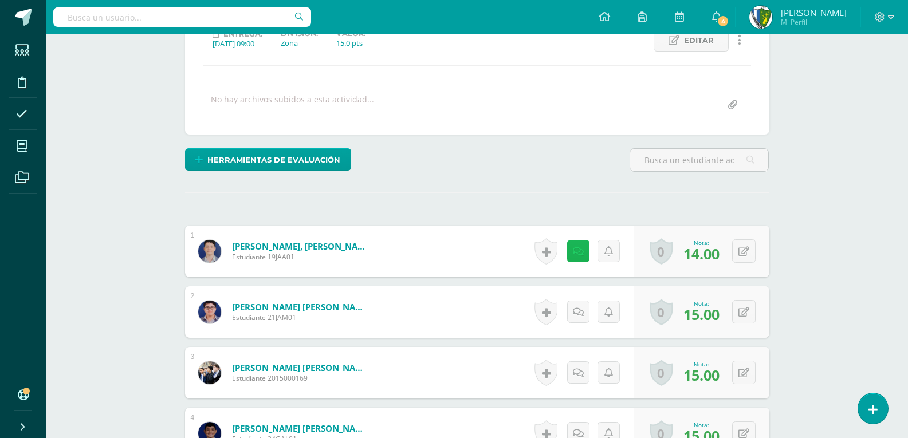
click at [579, 248] on icon at bounding box center [578, 252] width 11 height 10
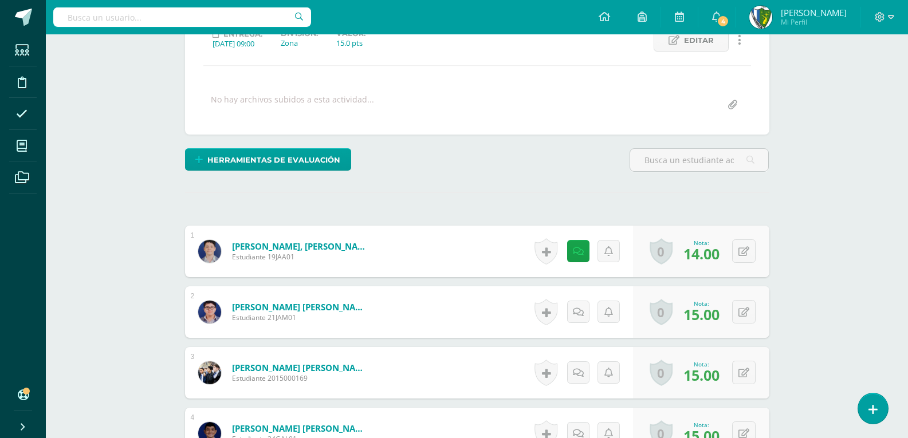
scroll to position [58, 0]
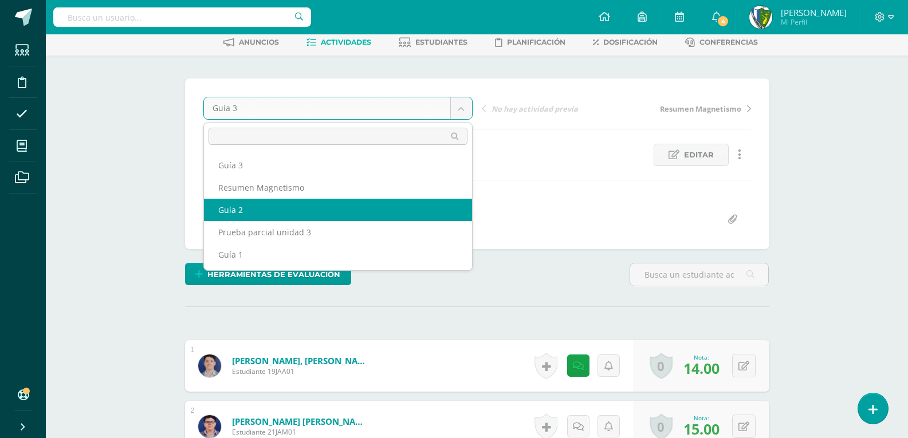
select select "/dashboard/teacher/grade-activity/174022/"
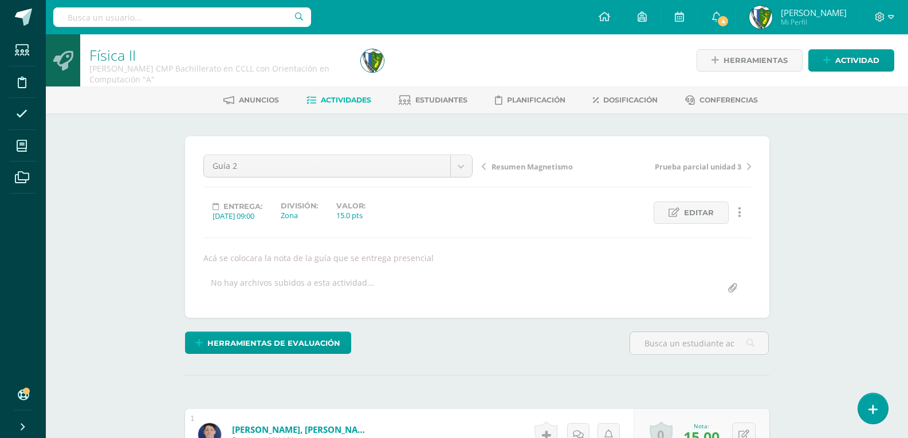
scroll to position [1, 0]
click at [434, 104] on link "Estudiantes" at bounding box center [433, 100] width 69 height 18
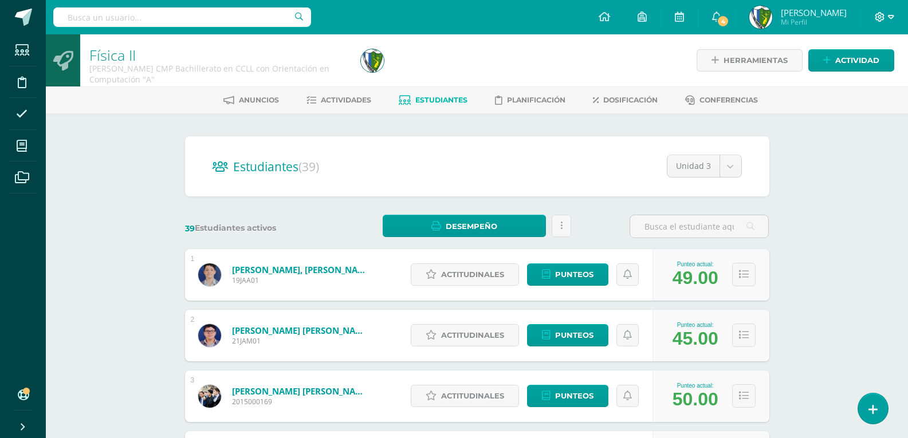
click at [889, 17] on icon at bounding box center [891, 17] width 6 height 4
click at [864, 78] on span "Cerrar sesión" at bounding box center [855, 78] width 52 height 11
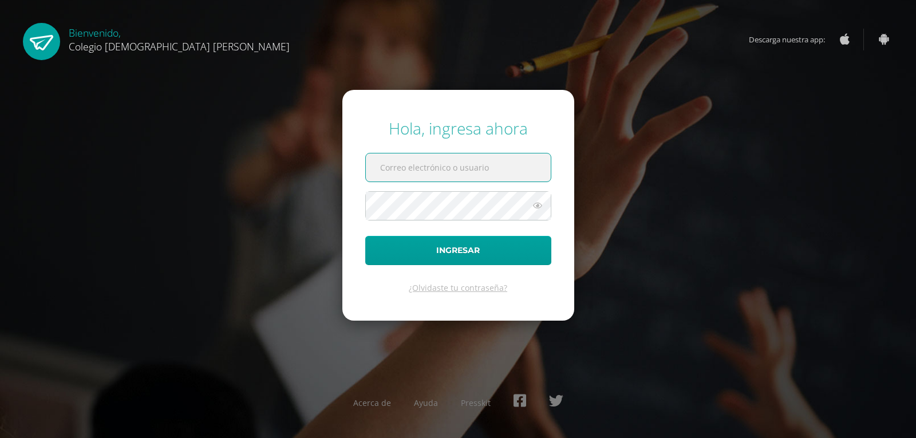
click at [411, 166] on input "text" at bounding box center [458, 168] width 185 height 28
click at [758, 139] on div "Hola, ingresa ahora Ingresar ¿Olvidaste tu contraseña? Acerca de Ayuda Presskit" at bounding box center [458, 218] width 739 height 221
